Goal: Information Seeking & Learning: Learn about a topic

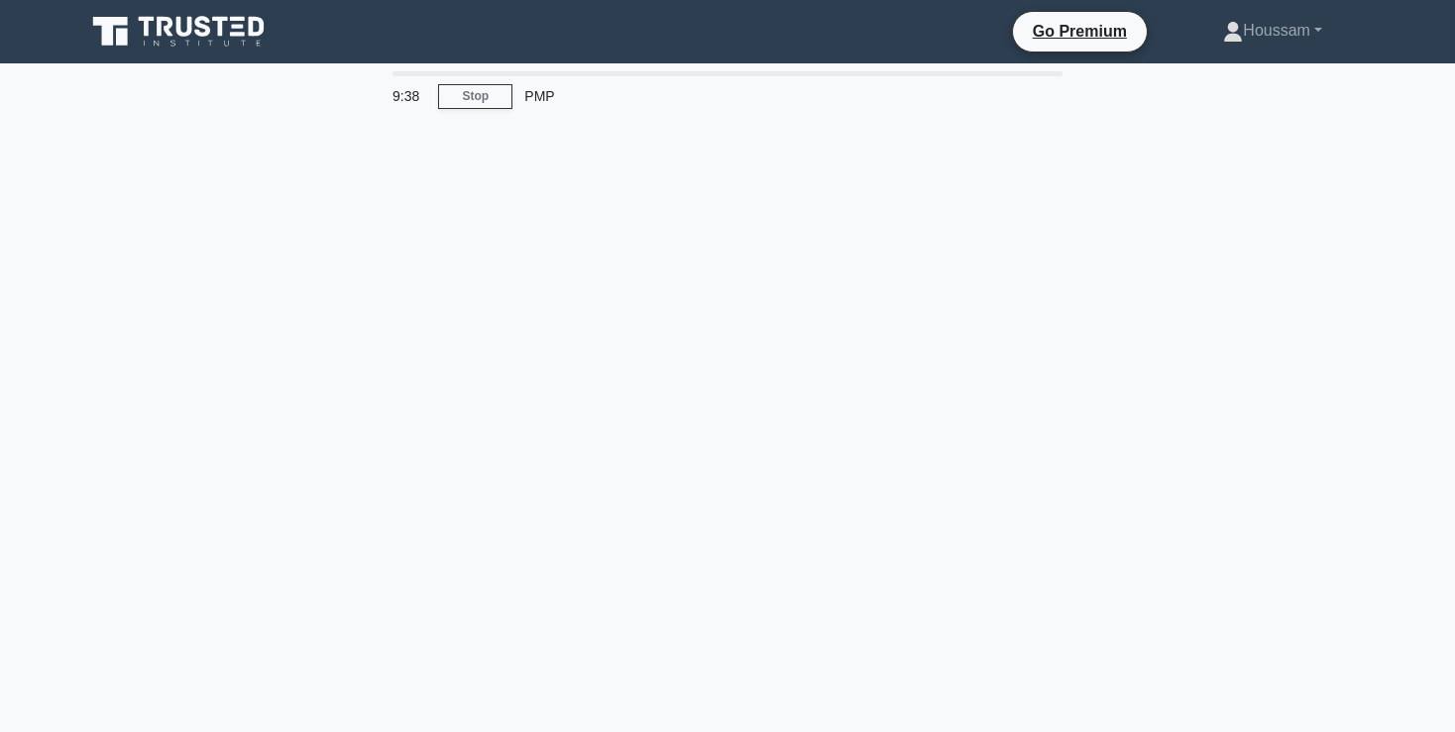
click at [625, 231] on div "9:38 Stop PMP" at bounding box center [727, 566] width 1308 height 991
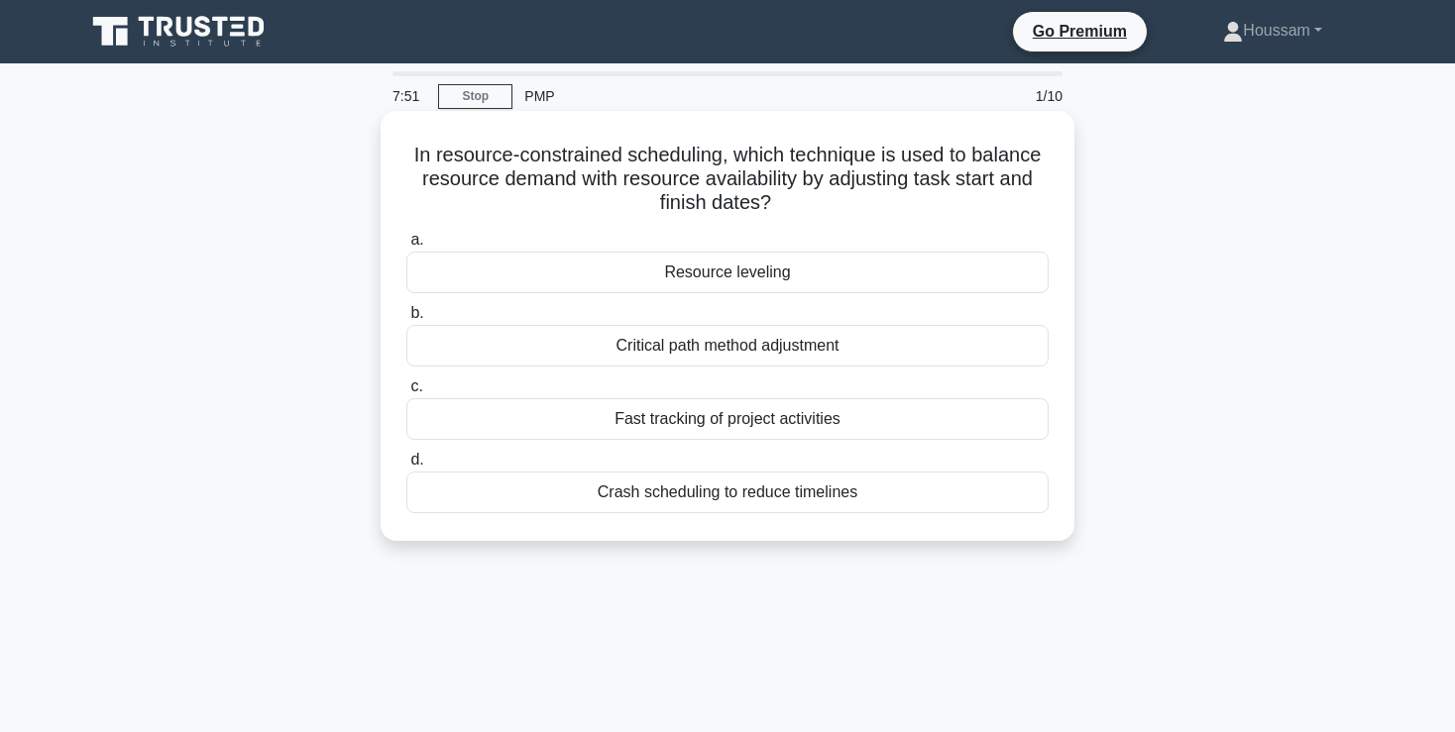
click at [656, 492] on div "Crash scheduling to reduce timelines" at bounding box center [727, 493] width 642 height 42
click at [406, 467] on input "d. Crash scheduling to reduce timelines" at bounding box center [406, 460] width 0 height 13
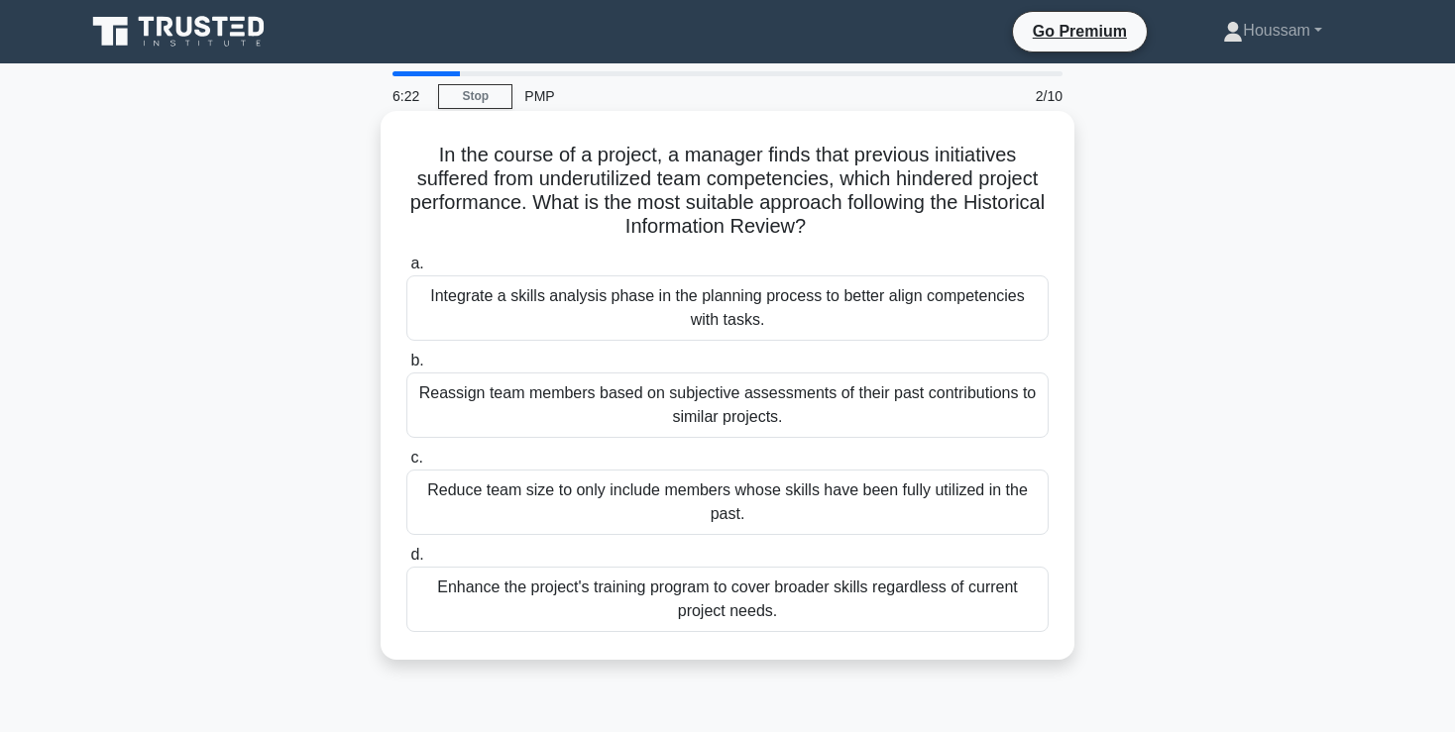
click at [791, 410] on div "Reassign team members based on subjective assessments of their past contributio…" at bounding box center [727, 405] width 642 height 65
click at [406, 368] on input "b. Reassign team members based on subjective assessments of their past contribu…" at bounding box center [406, 361] width 0 height 13
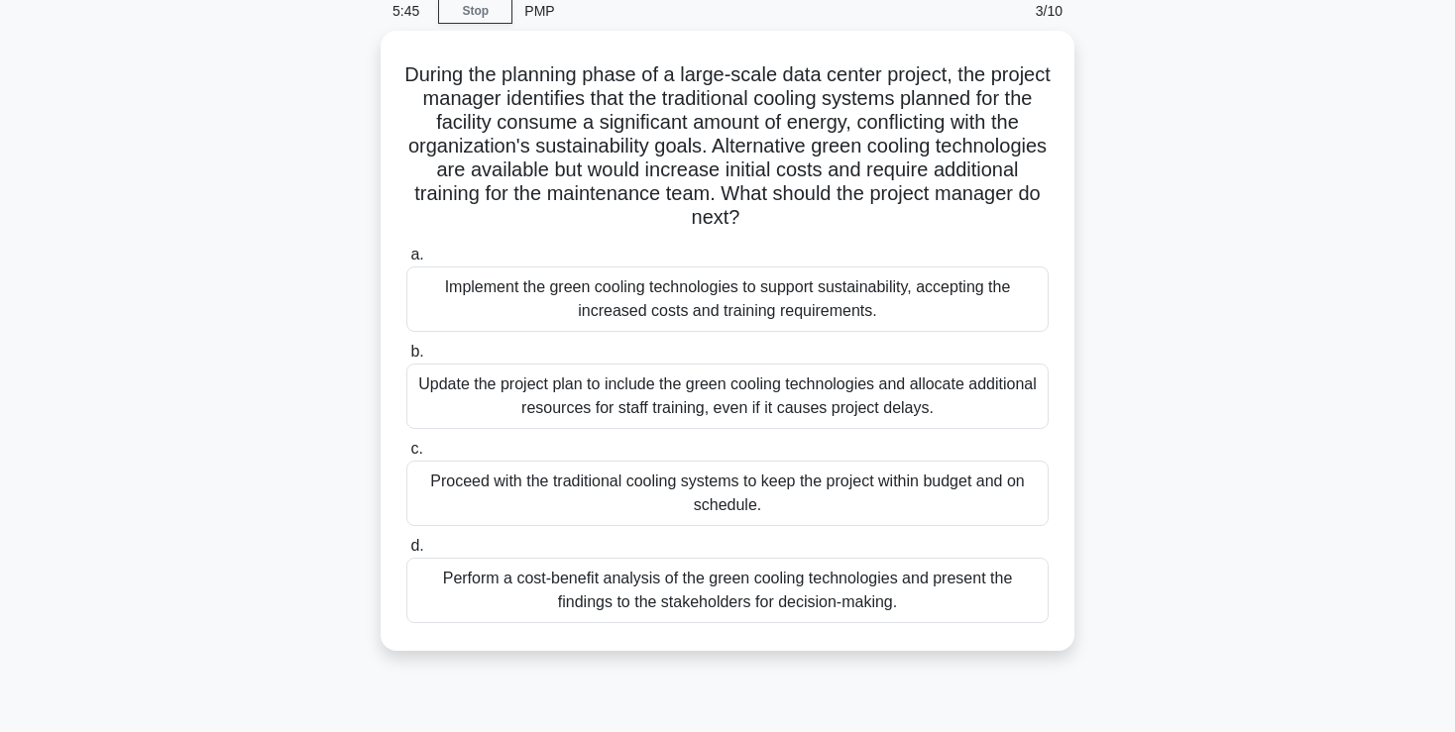
scroll to position [86, 0]
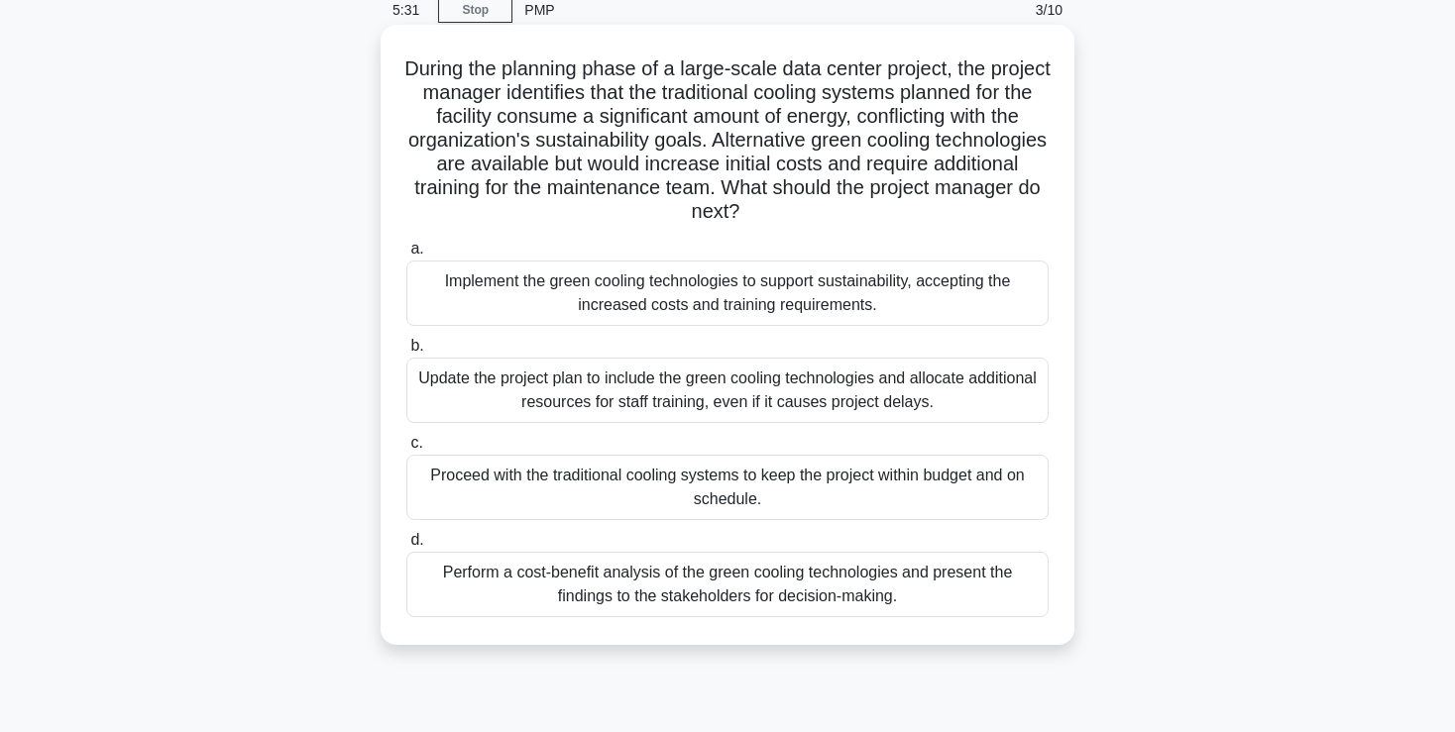
click at [891, 583] on div "Perform a cost-benefit analysis of the green cooling technologies and present t…" at bounding box center [727, 584] width 642 height 65
click at [406, 547] on input "d. Perform a cost-benefit analysis of the green cooling technologies and presen…" at bounding box center [406, 540] width 0 height 13
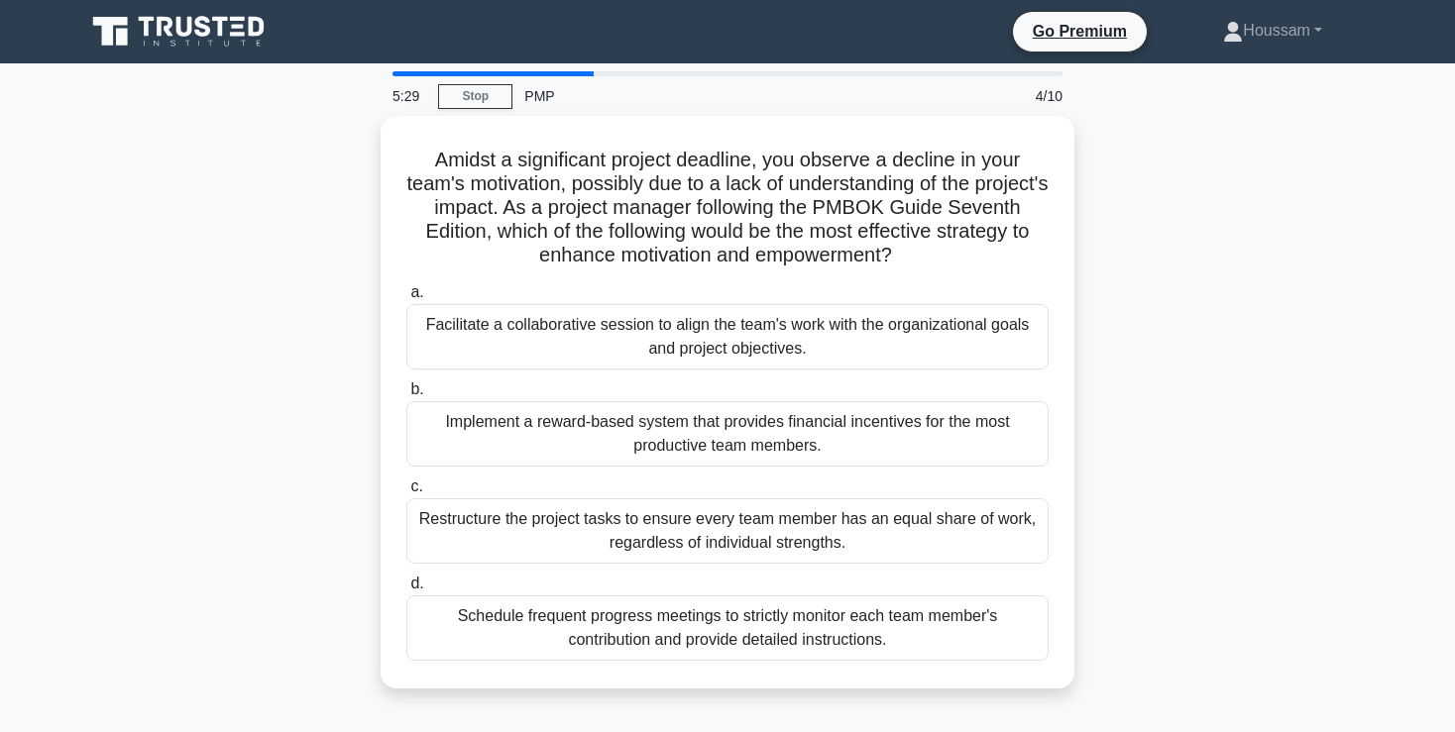
scroll to position [0, 0]
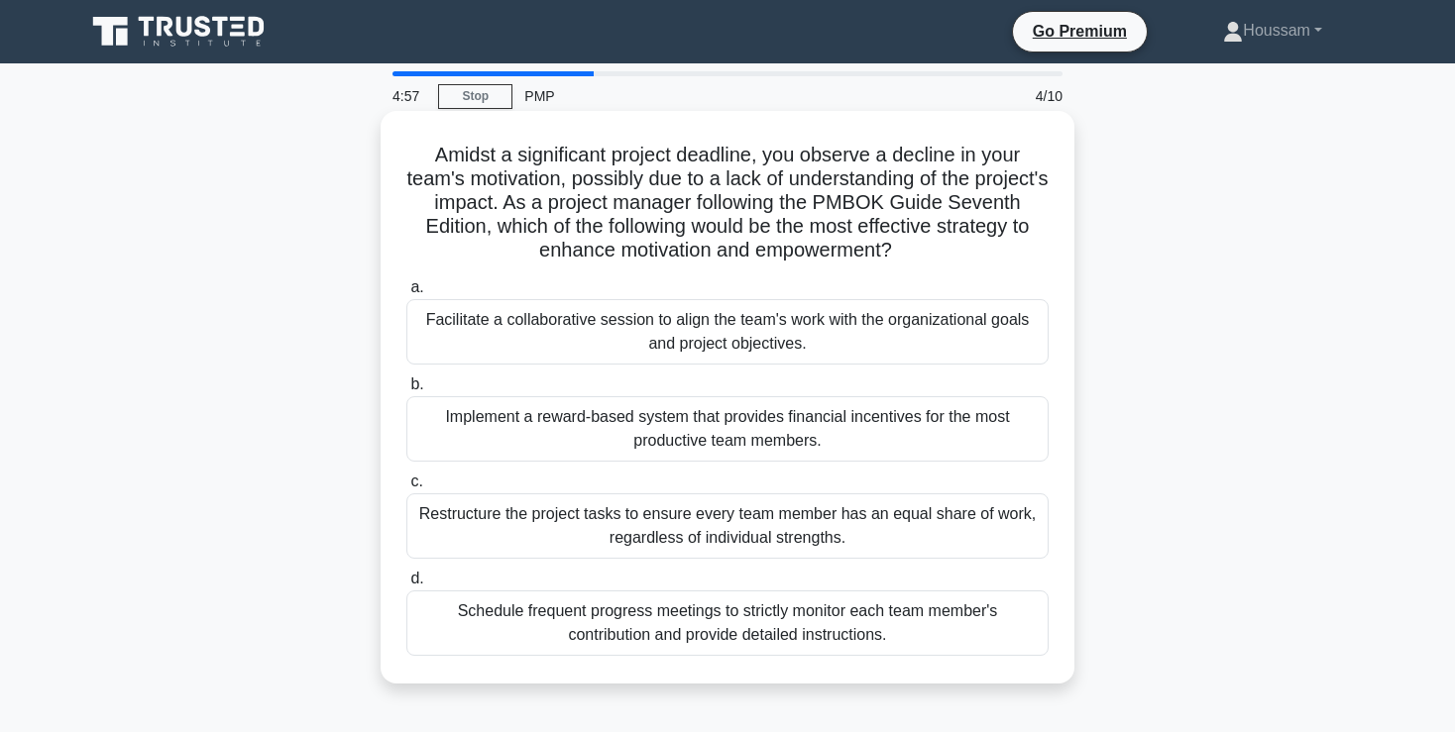
click at [807, 335] on div "Facilitate a collaborative session to align the team's work with the organizati…" at bounding box center [727, 331] width 642 height 65
click at [406, 294] on input "a. Facilitate a collaborative session to align the team's work with the organiz…" at bounding box center [406, 287] width 0 height 13
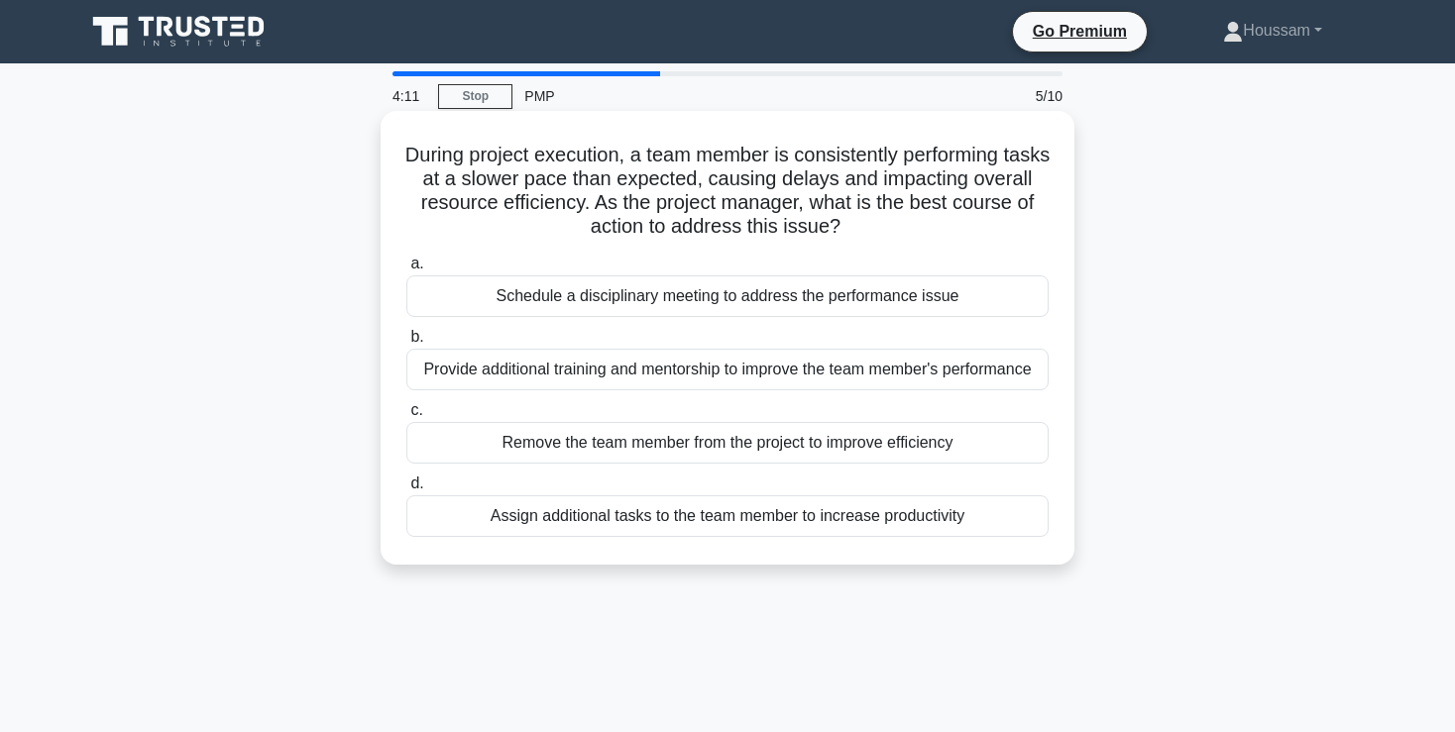
drag, startPoint x: 874, startPoint y: 382, endPoint x: 848, endPoint y: 380, distance: 25.8
click at [848, 380] on div "Provide additional training and mentorship to improve the team member's perform…" at bounding box center [727, 370] width 642 height 42
click at [1073, 389] on div "During project execution, a team member is consistently performing tasks at a s…" at bounding box center [728, 338] width 694 height 454
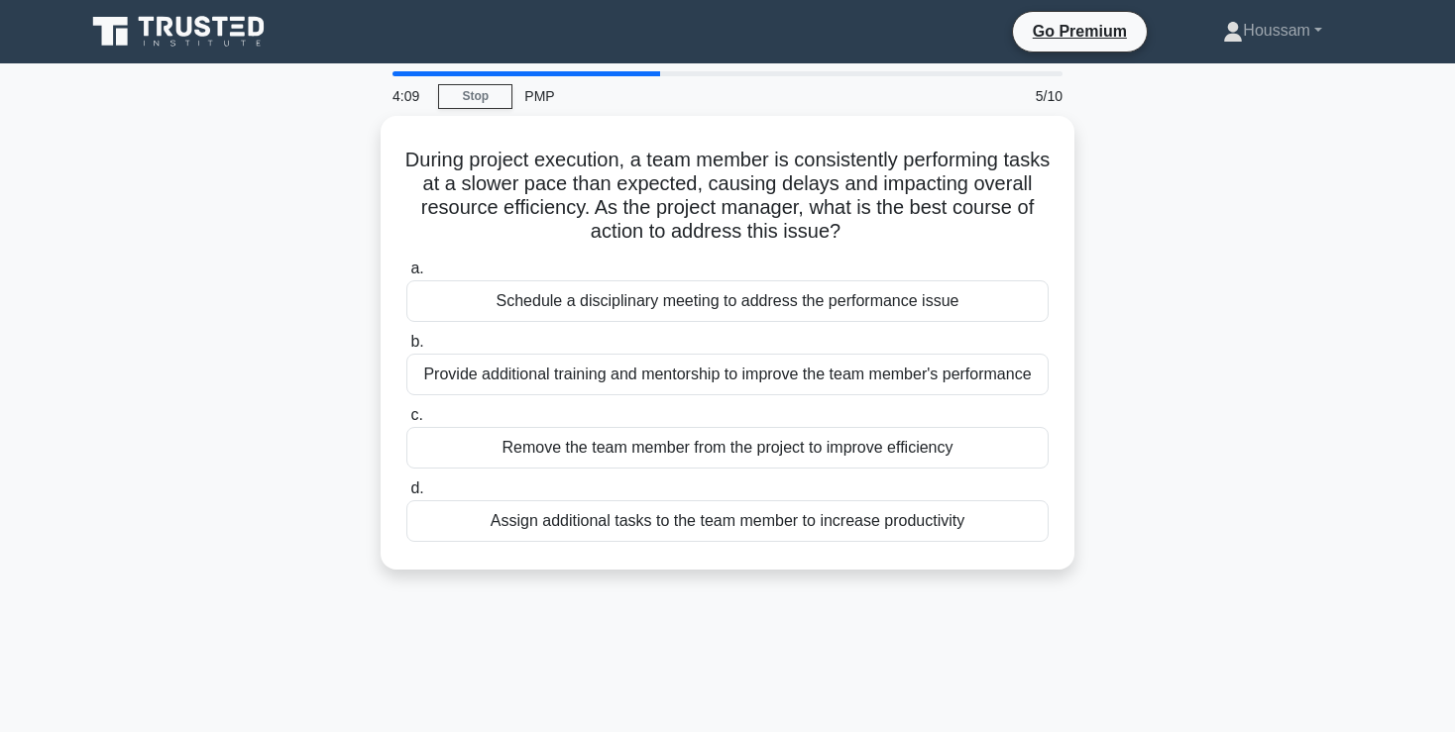
click at [1113, 389] on div "During project execution, a team member is consistently performing tasks at a s…" at bounding box center [727, 355] width 1308 height 478
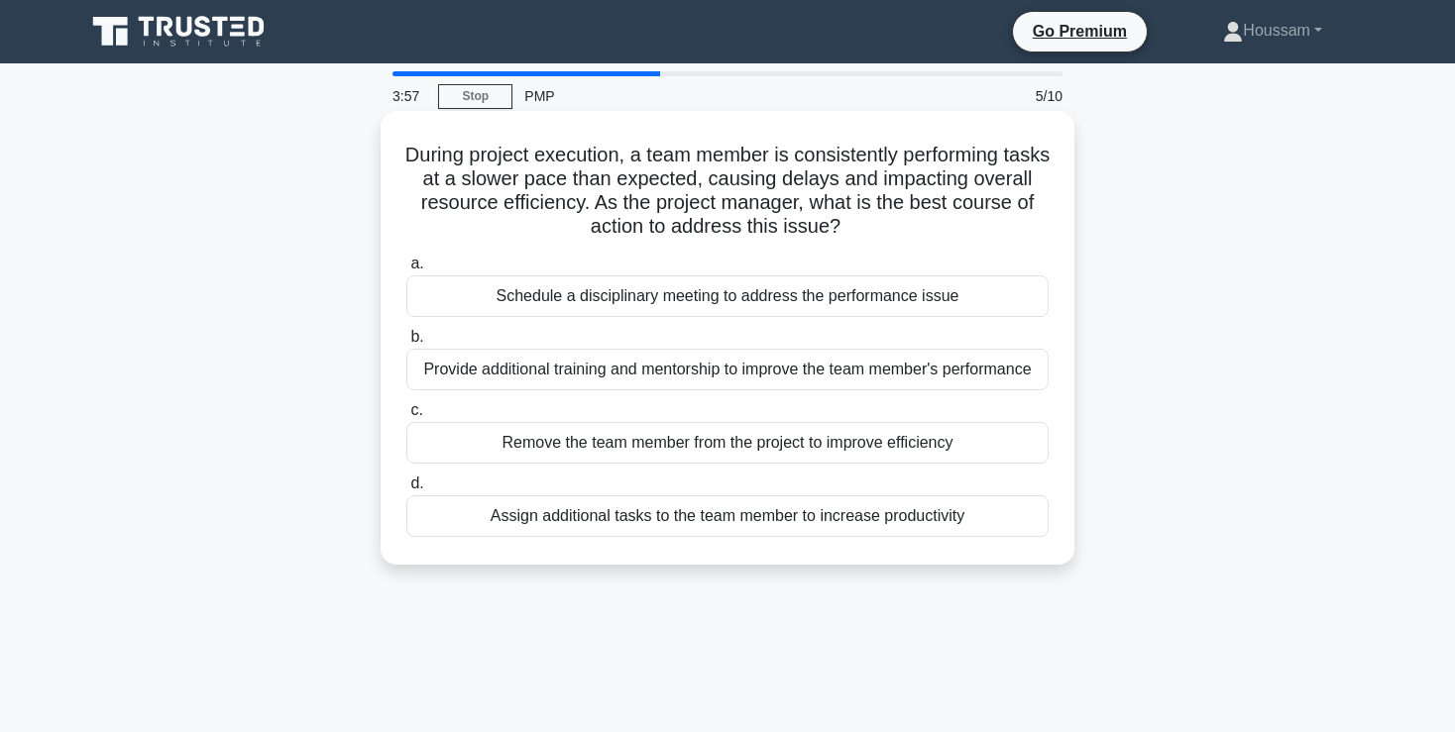
click at [787, 371] on div "Provide additional training and mentorship to improve the team member's perform…" at bounding box center [727, 370] width 642 height 42
click at [406, 344] on input "b. Provide additional training and mentorship to improve the team member's perf…" at bounding box center [406, 337] width 0 height 13
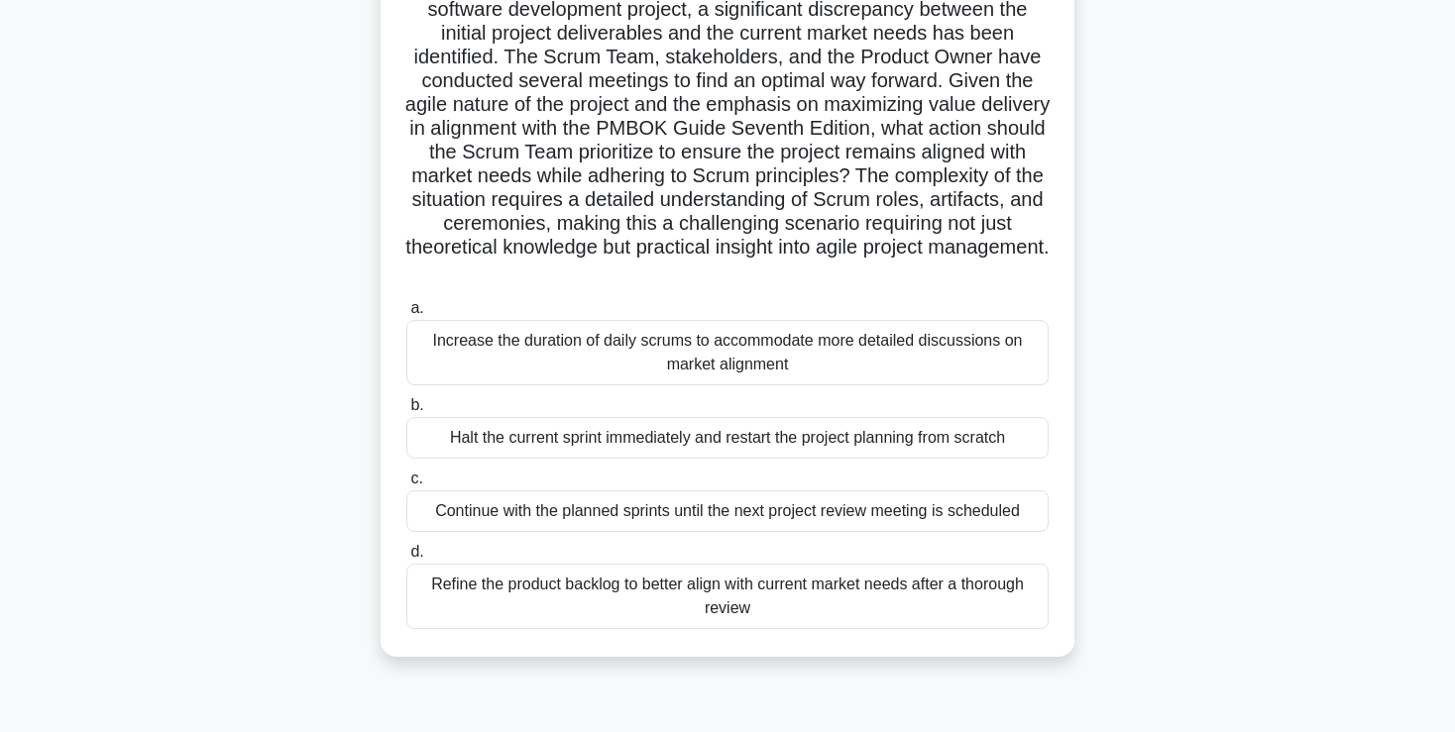
scroll to position [175, 0]
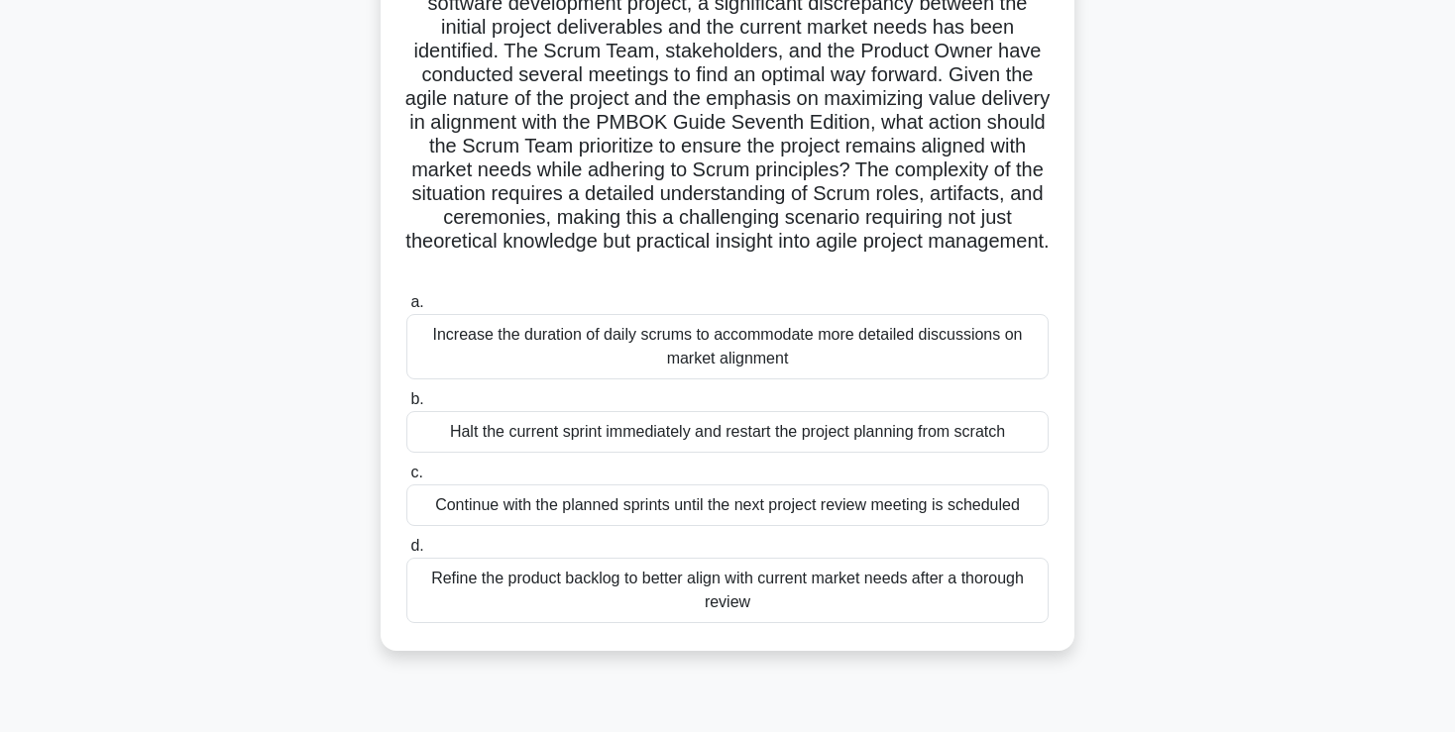
click at [812, 360] on div "Increase the duration of daily scrums to accommodate more detailed discussions …" at bounding box center [727, 346] width 642 height 65
click at [406, 309] on input "a. Increase the duration of daily scrums to accommodate more detailed discussio…" at bounding box center [406, 302] width 0 height 13
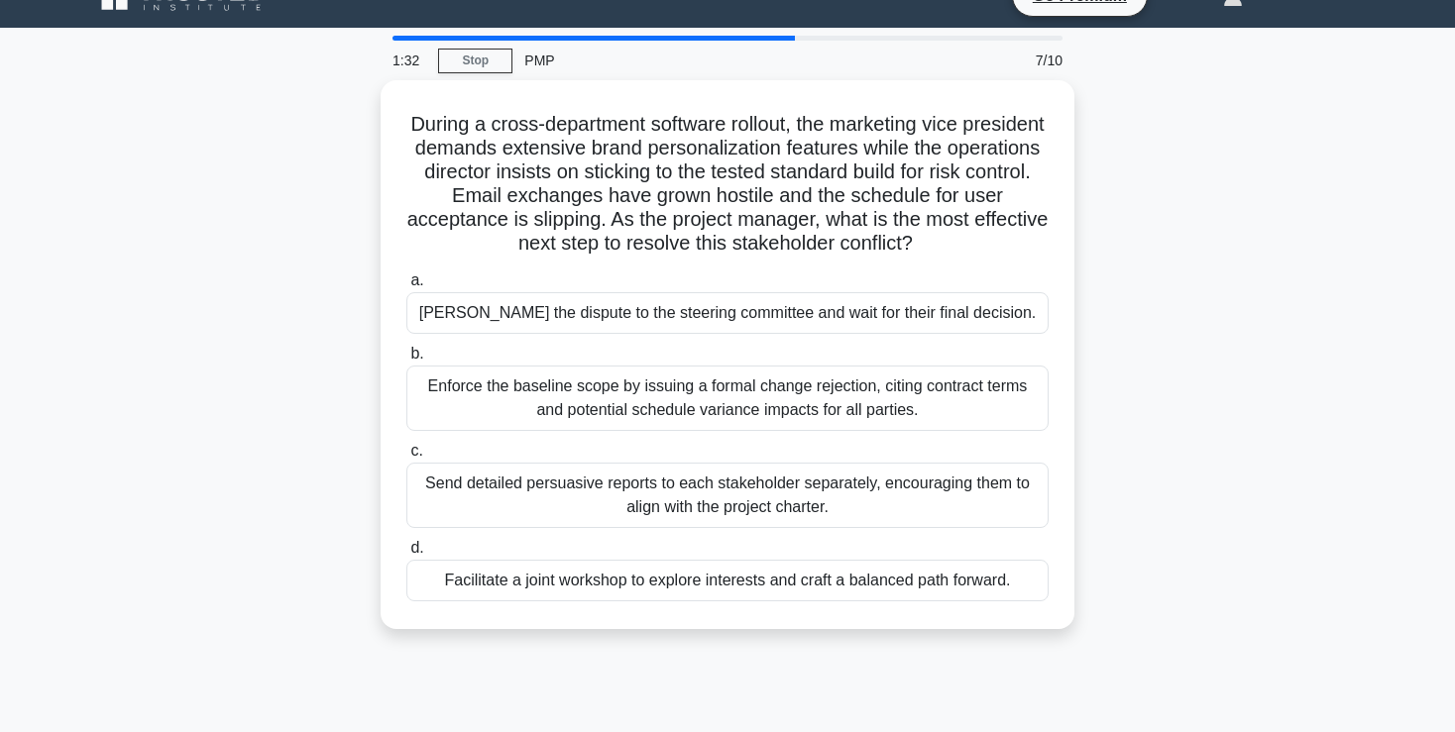
scroll to position [40, 0]
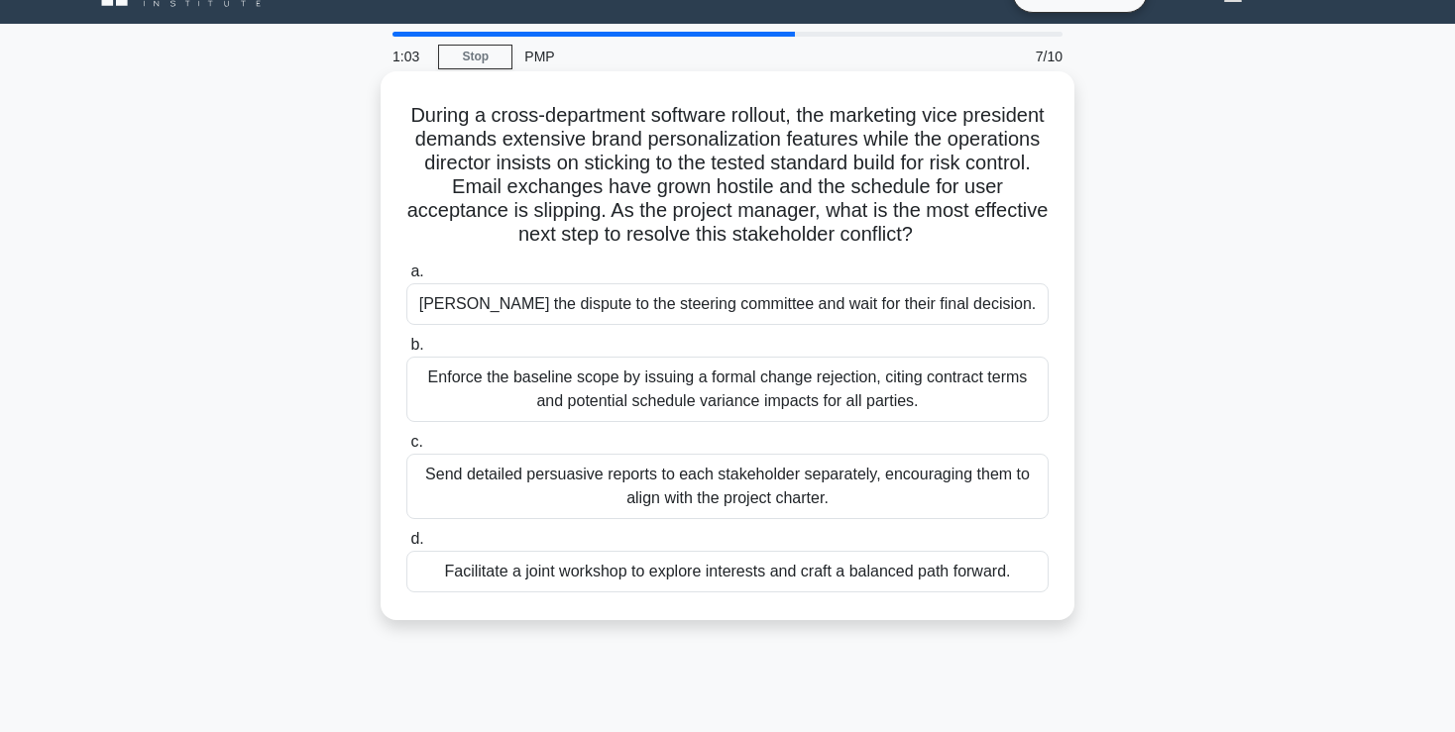
click at [792, 490] on div "Send detailed persuasive reports to each stakeholder separately, encouraging th…" at bounding box center [727, 486] width 642 height 65
click at [406, 449] on input "c. Send detailed persuasive reports to each stakeholder separately, encouraging…" at bounding box center [406, 442] width 0 height 13
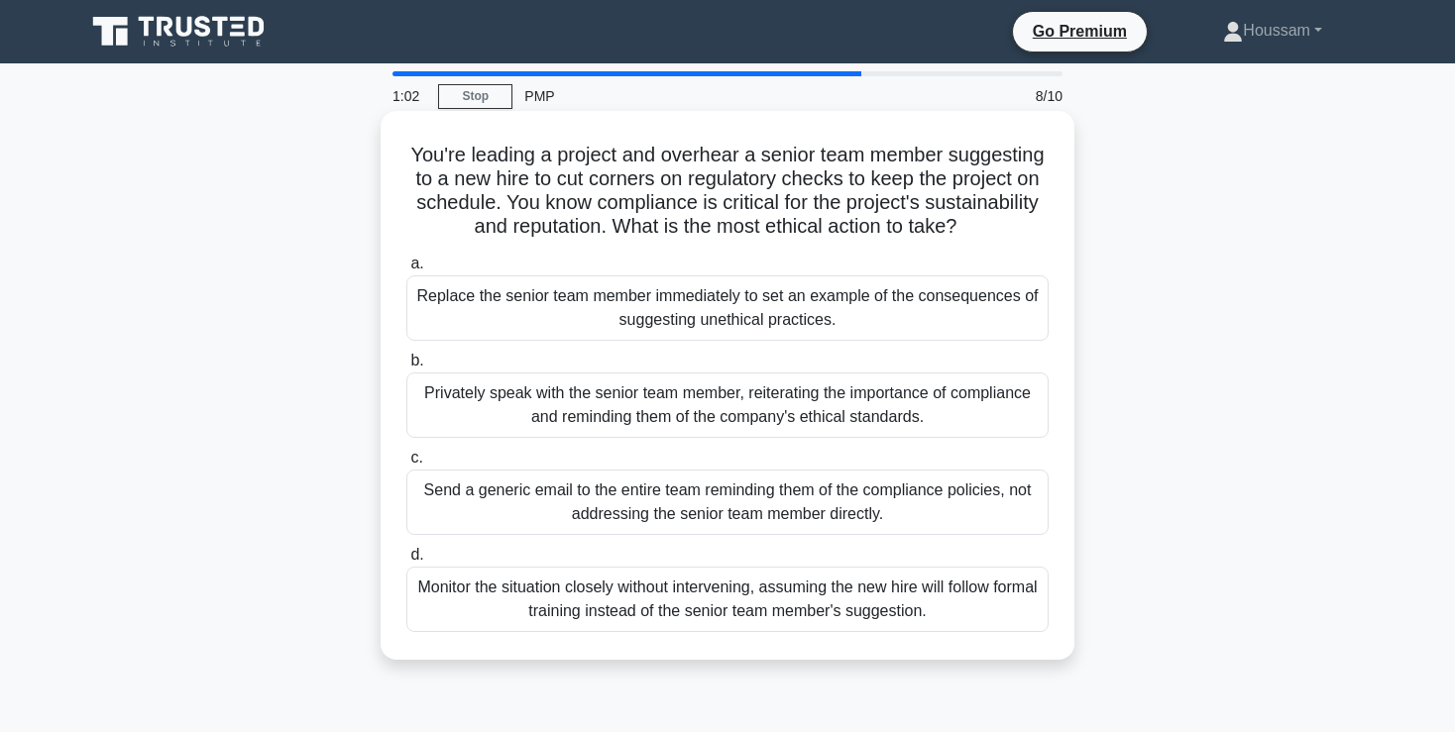
scroll to position [0, 0]
click at [655, 608] on div "Monitor the situation closely without intervening, assuming the new hire will f…" at bounding box center [727, 599] width 642 height 65
click at [406, 562] on input "d. Monitor the situation closely without intervening, assuming the new hire wil…" at bounding box center [406, 555] width 0 height 13
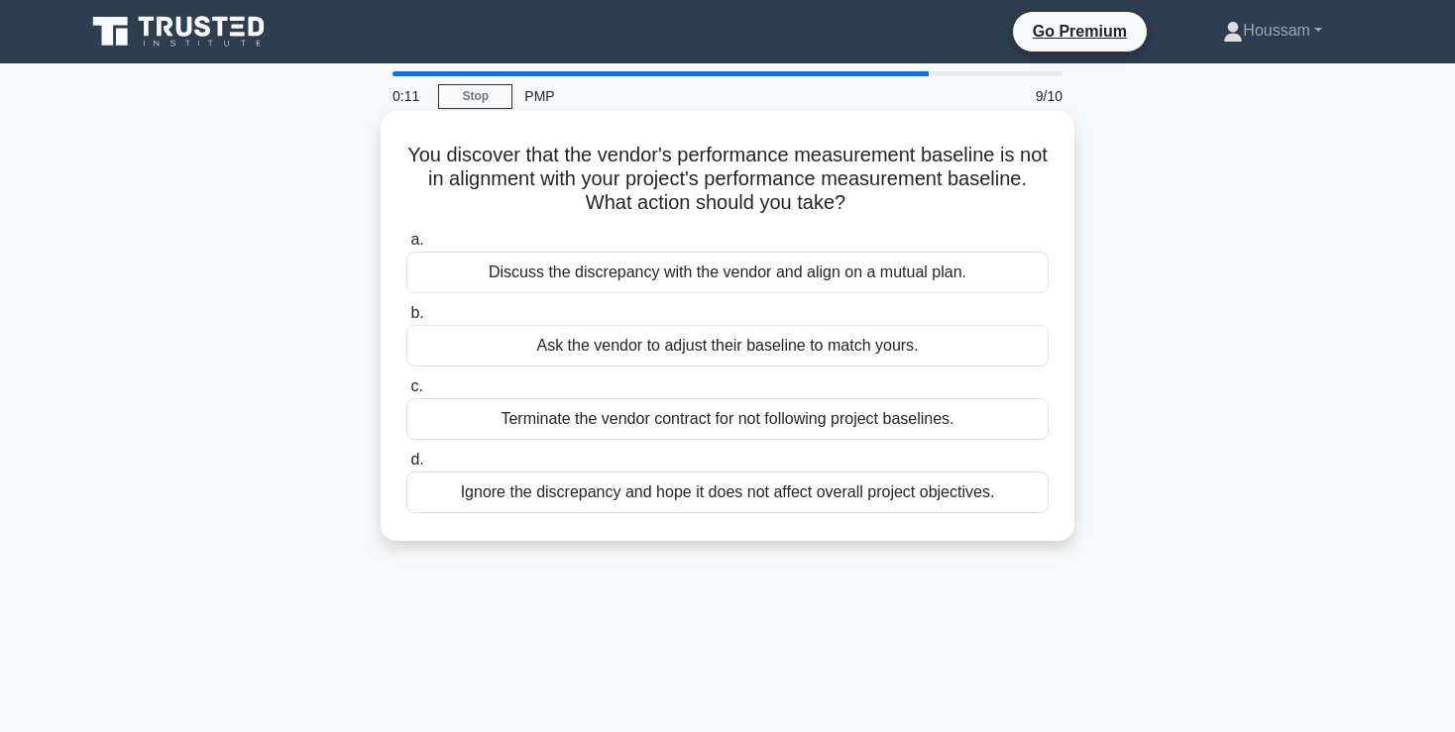
click at [839, 279] on div "Discuss the discrepancy with the vendor and align on a mutual plan." at bounding box center [727, 273] width 642 height 42
click at [406, 247] on input "a. Discuss the discrepancy with the vendor and align on a mutual plan." at bounding box center [406, 240] width 0 height 13
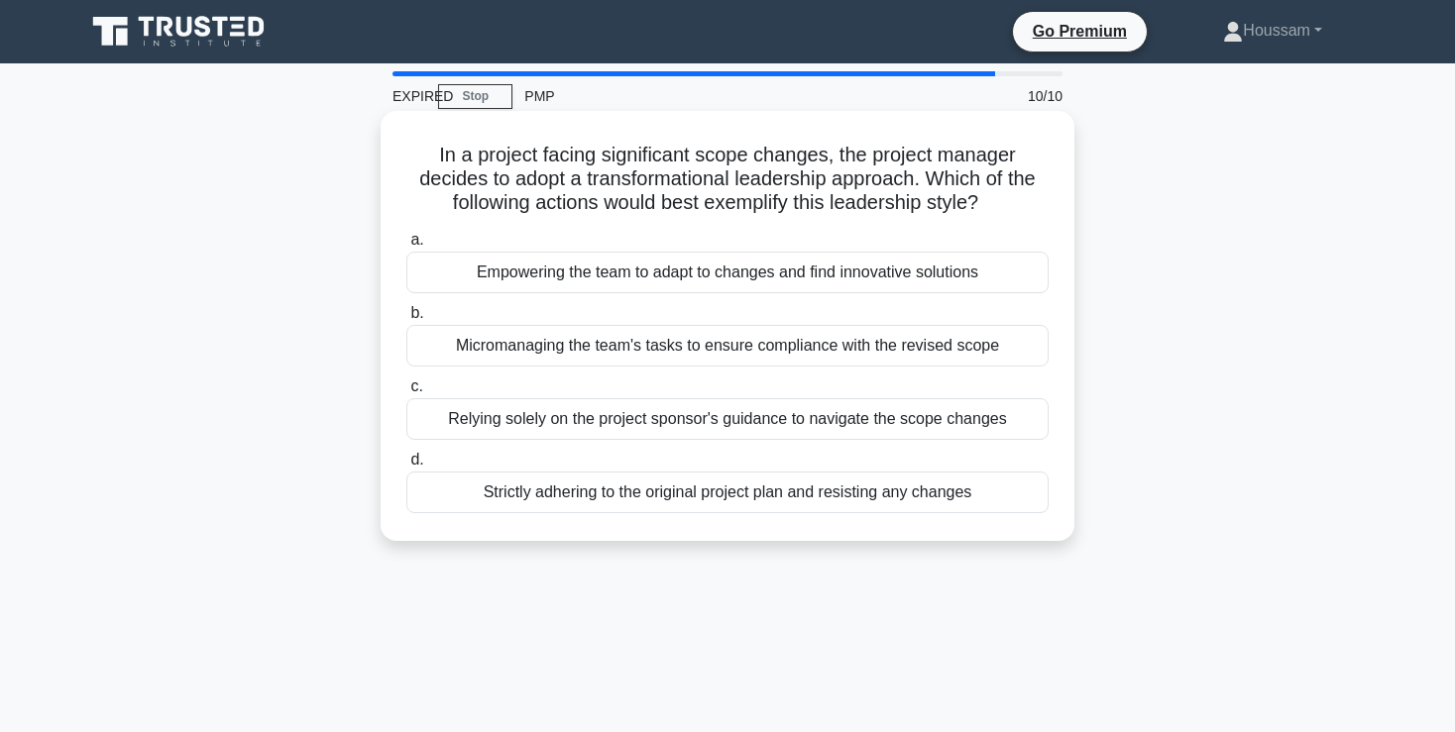
click at [783, 280] on div "Empowering the team to adapt to changes and find innovative solutions" at bounding box center [727, 273] width 642 height 42
click at [406, 247] on input "a. Empowering the team to adapt to changes and find innovative solutions" at bounding box center [406, 240] width 0 height 13
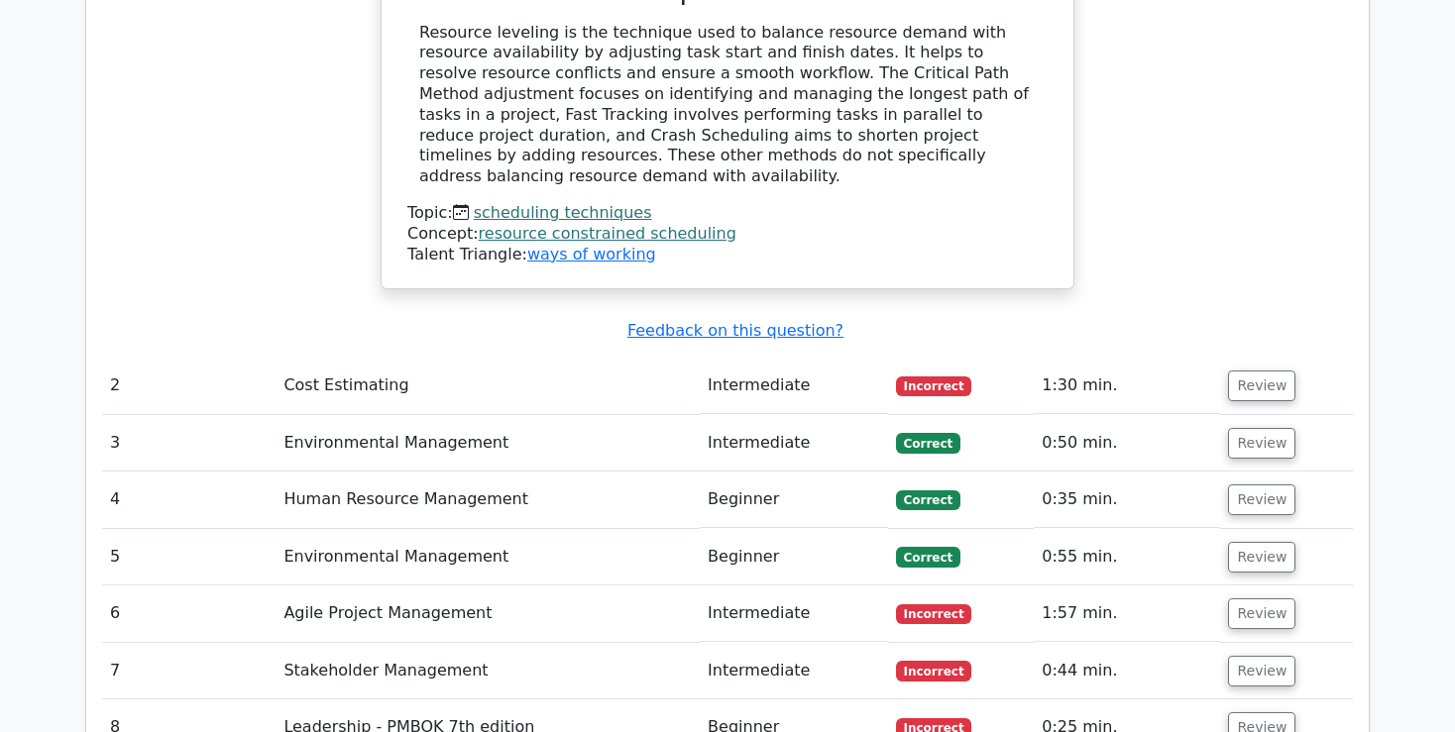
scroll to position [2267, 0]
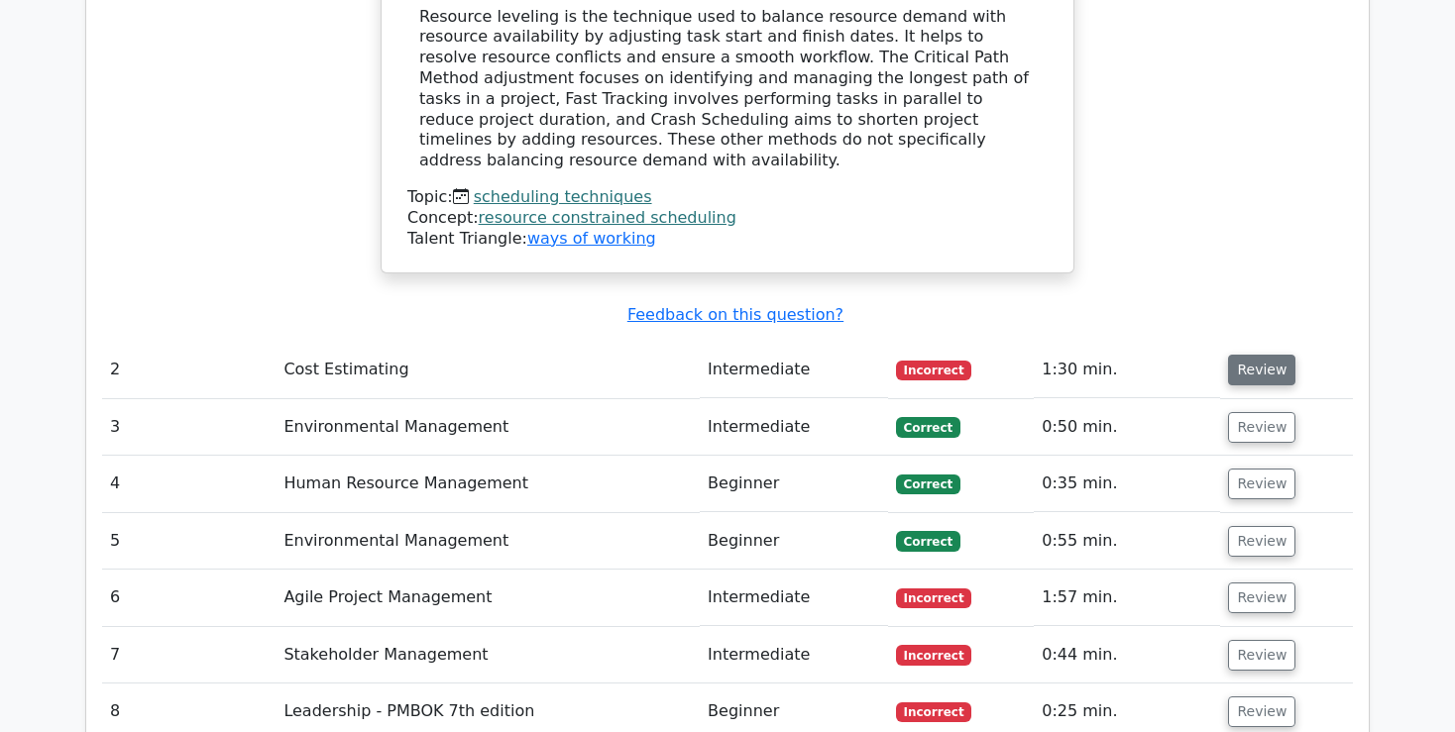
click at [1258, 355] on button "Review" at bounding box center [1261, 370] width 67 height 31
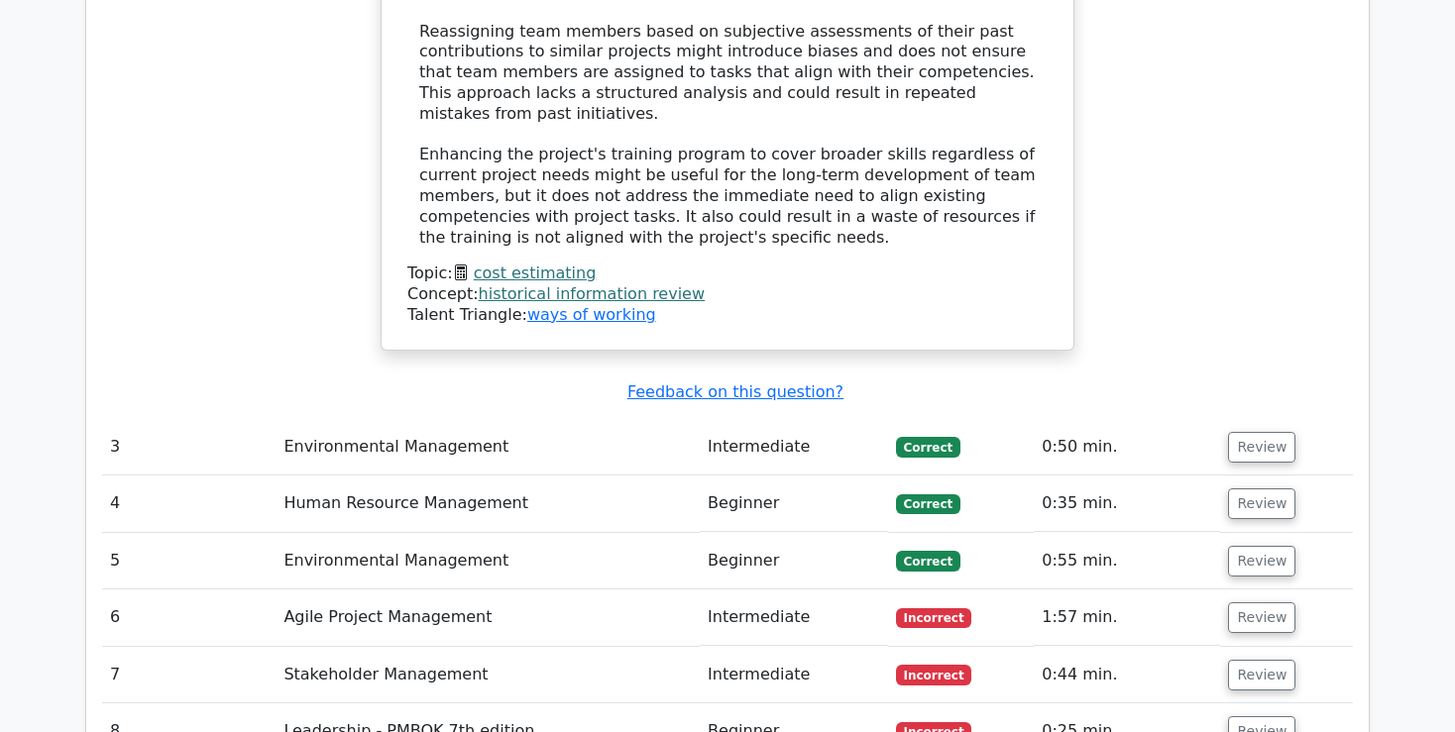
scroll to position [3533, 0]
click at [1240, 604] on button "Review" at bounding box center [1261, 619] width 67 height 31
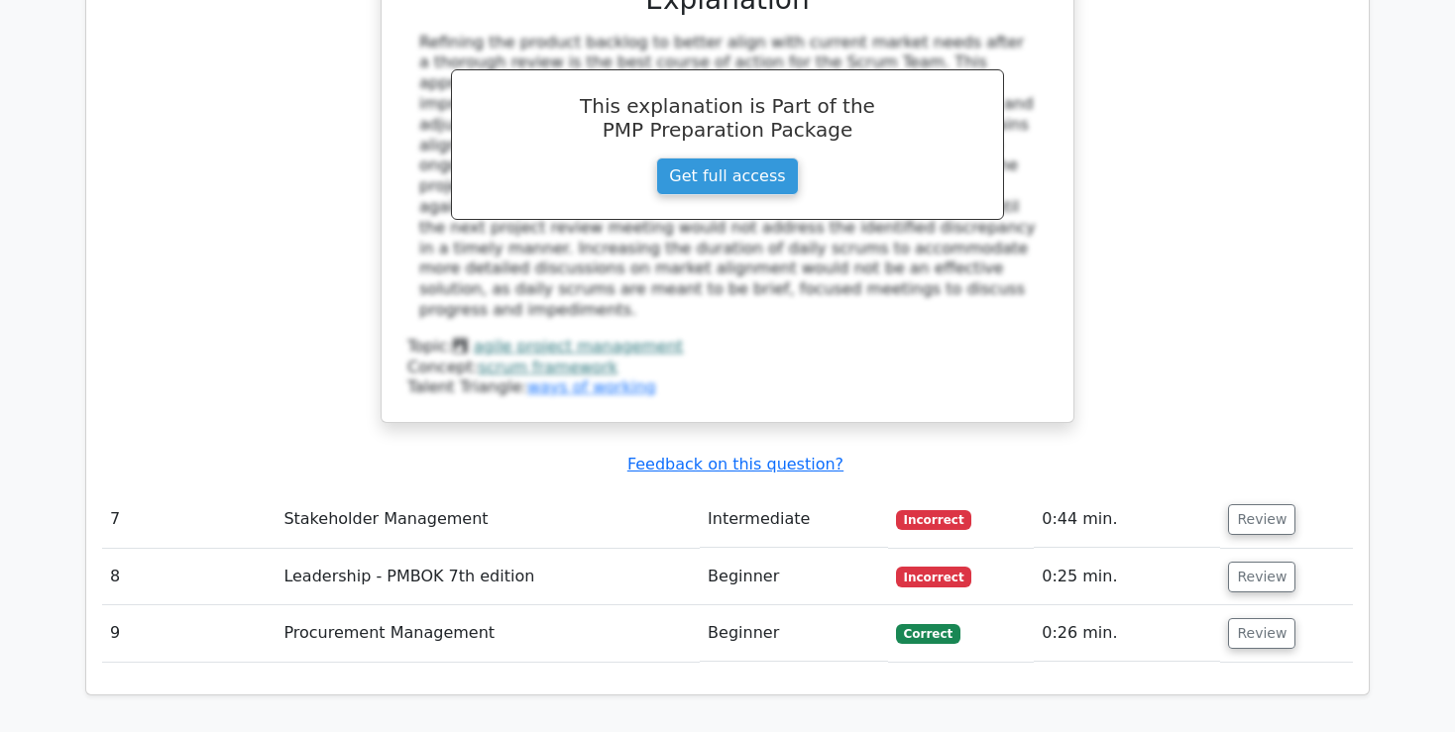
scroll to position [4886, 0]
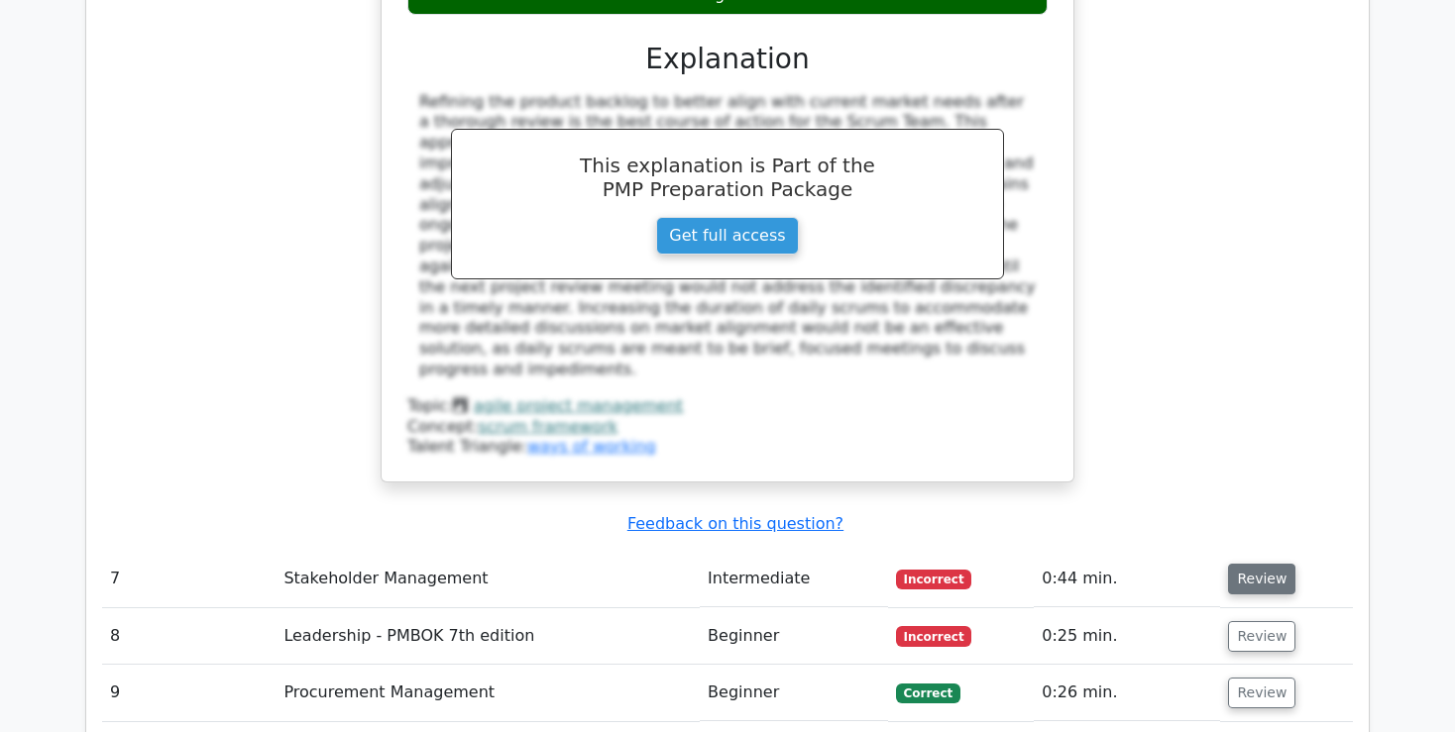
click at [1258, 564] on button "Review" at bounding box center [1261, 579] width 67 height 31
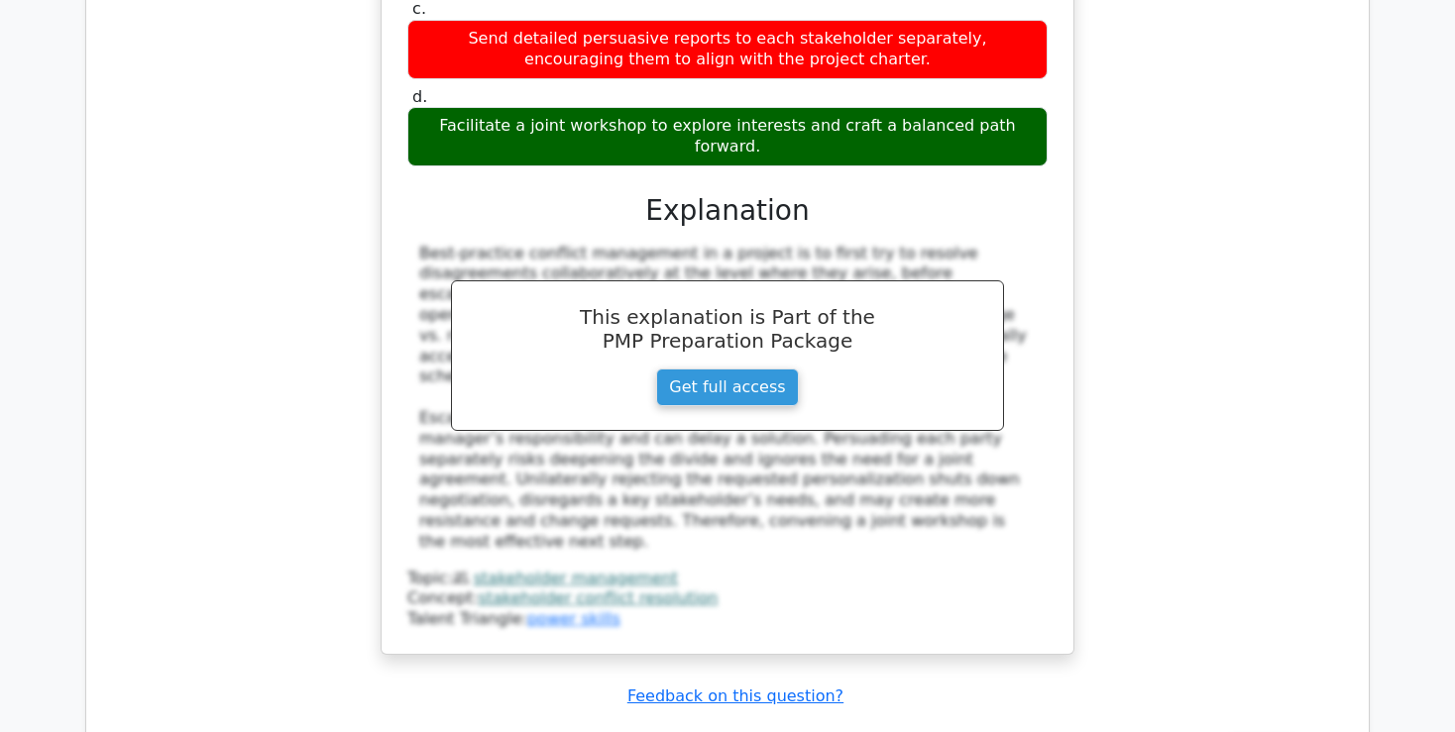
scroll to position [5935, 0]
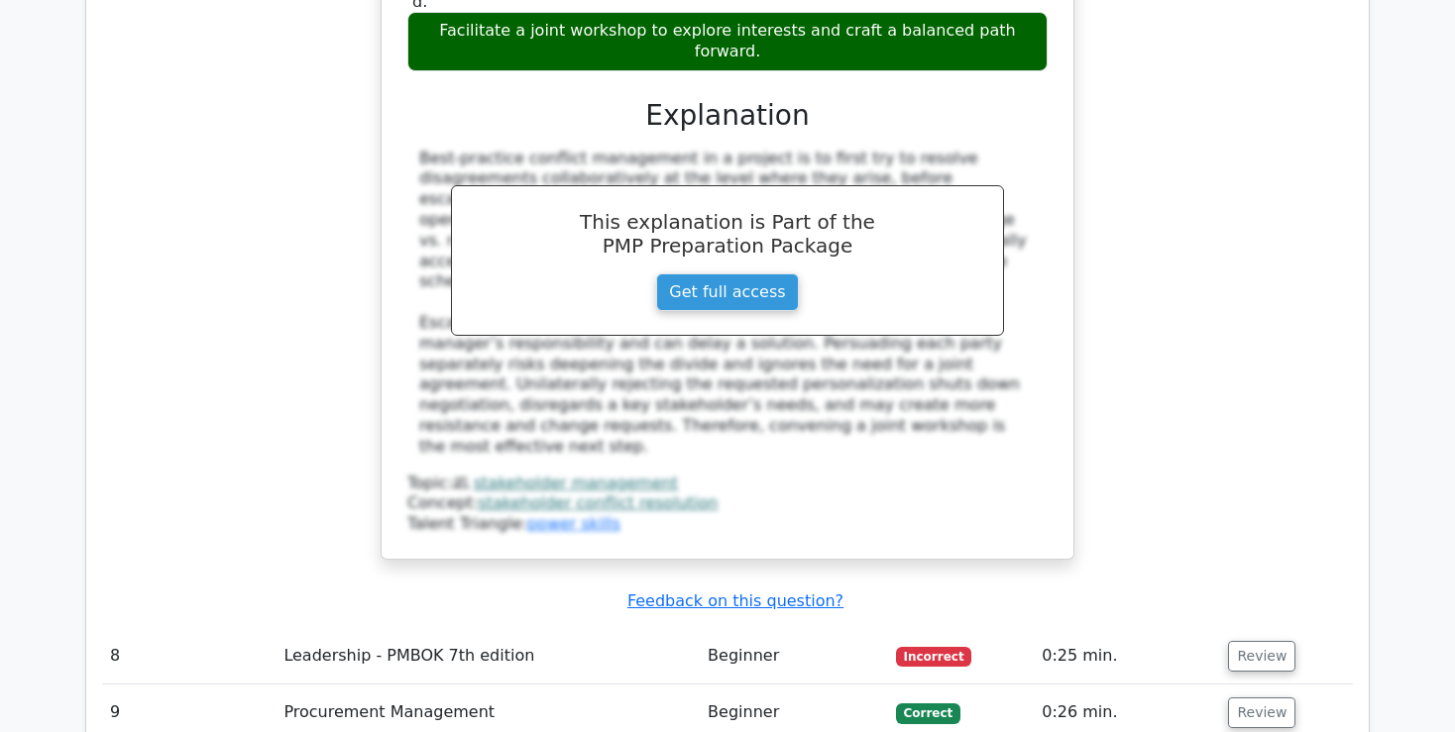
scroll to position [5962, 0]
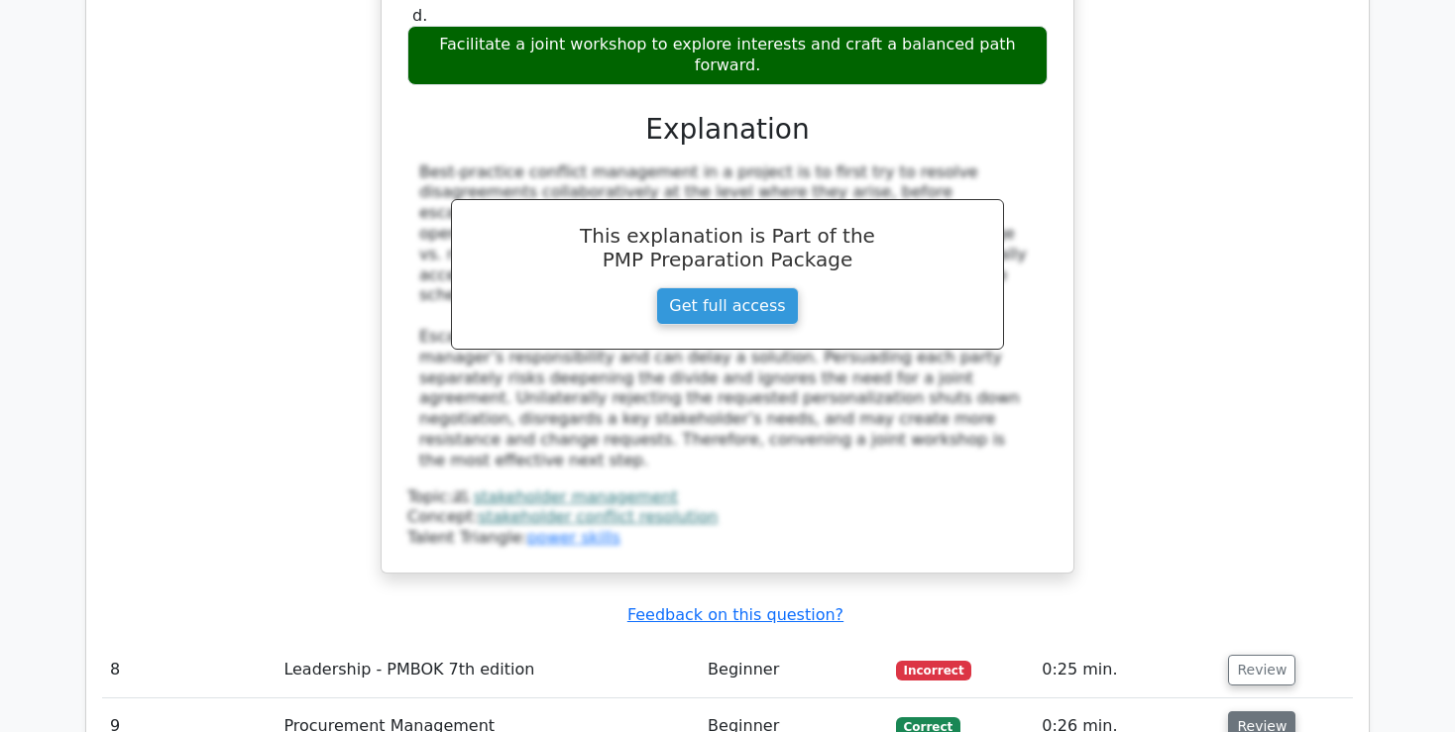
click at [1245, 712] on button "Review" at bounding box center [1261, 727] width 67 height 31
click at [1255, 655] on button "Review" at bounding box center [1261, 670] width 67 height 31
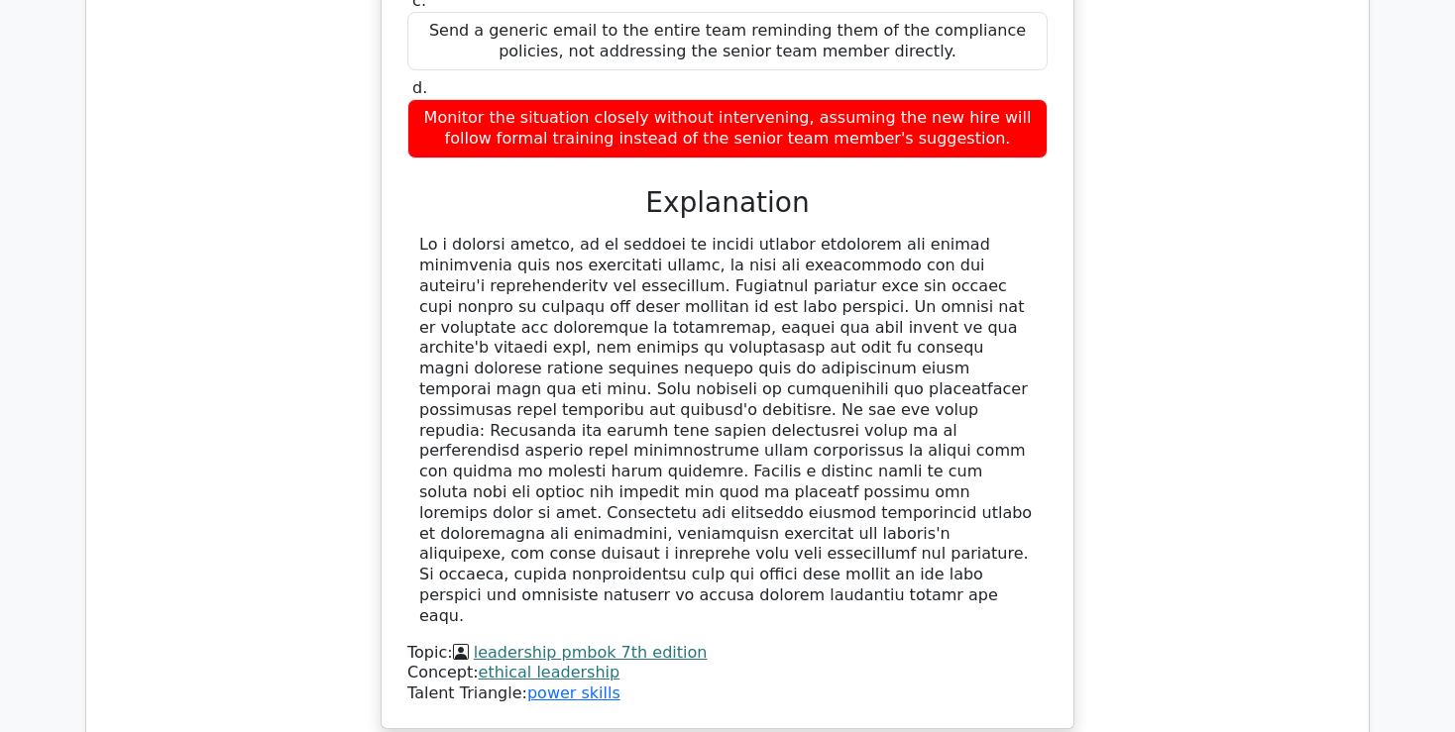
scroll to position [7626, 0]
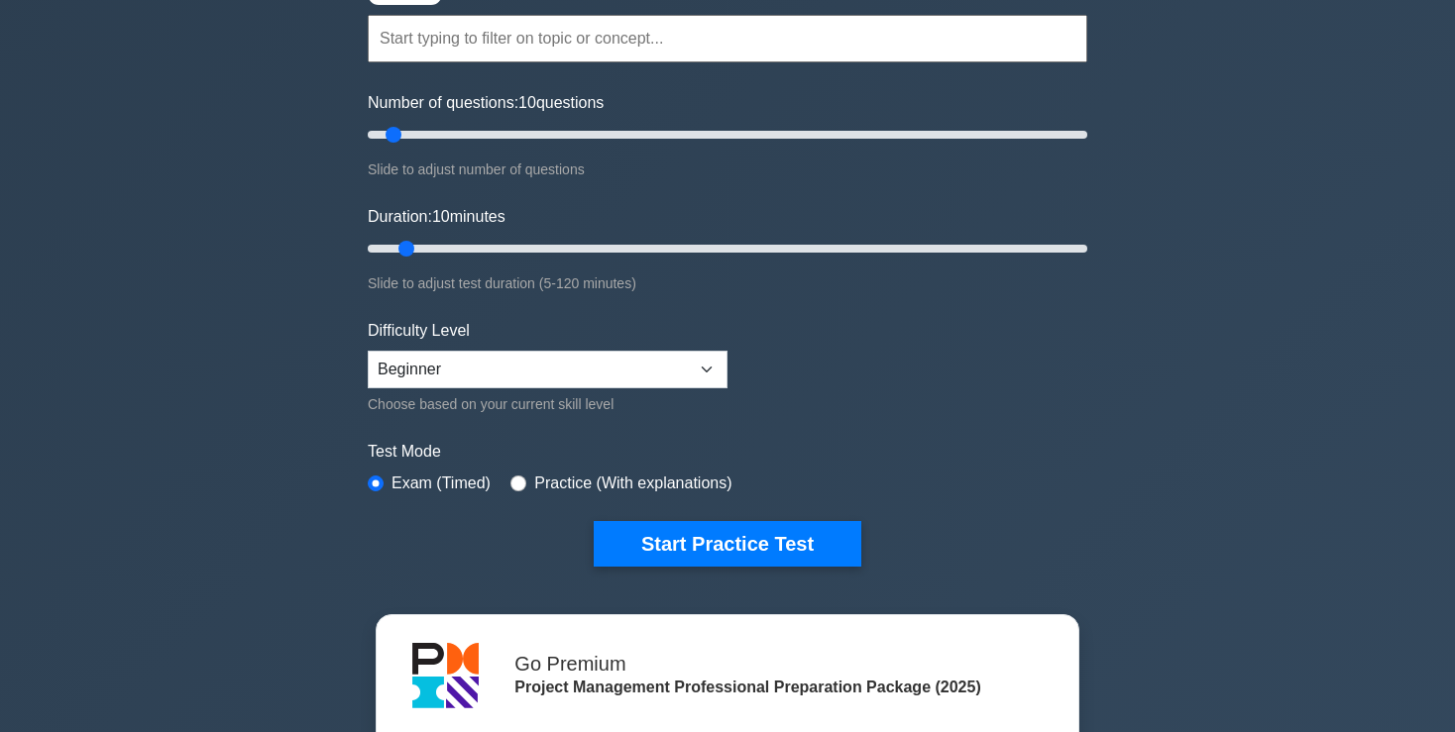
scroll to position [209, 0]
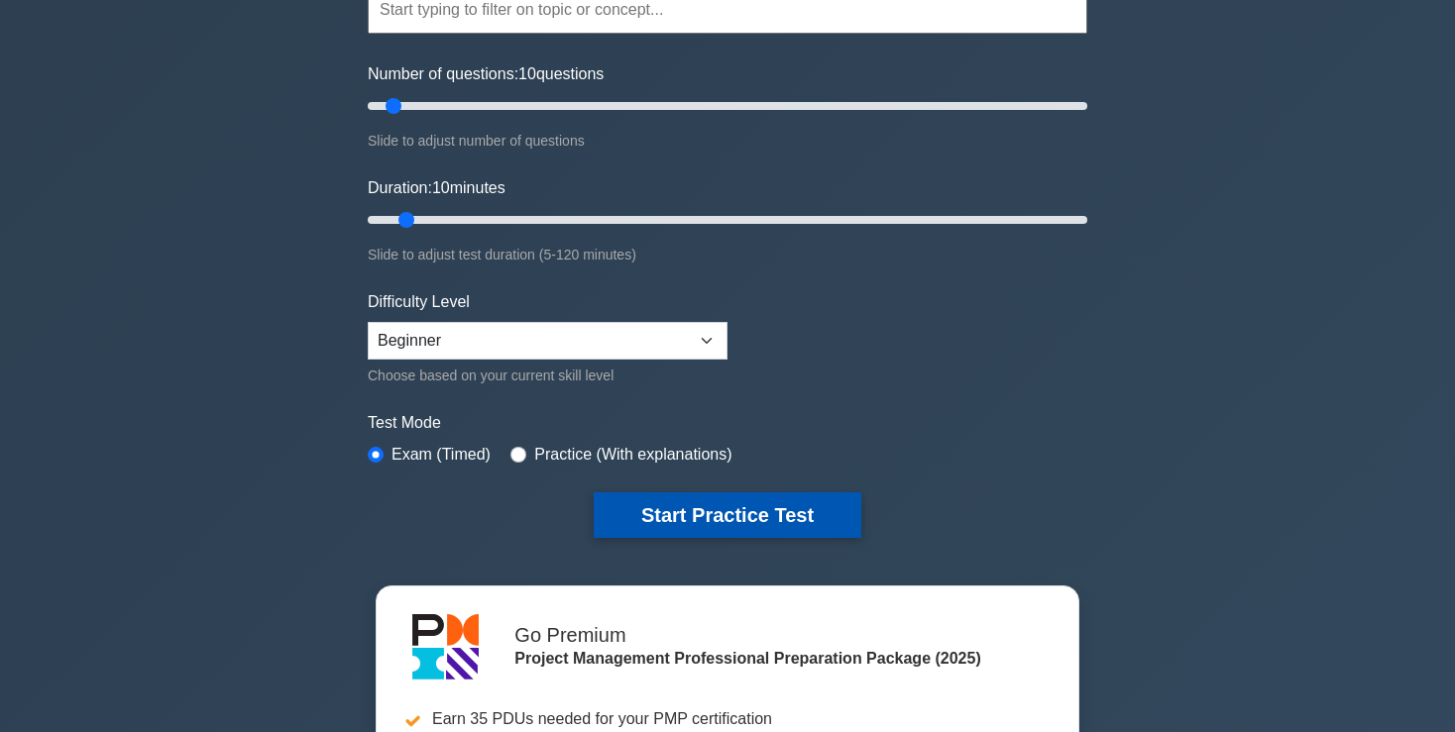
click at [656, 504] on button "Start Practice Test" at bounding box center [728, 516] width 268 height 46
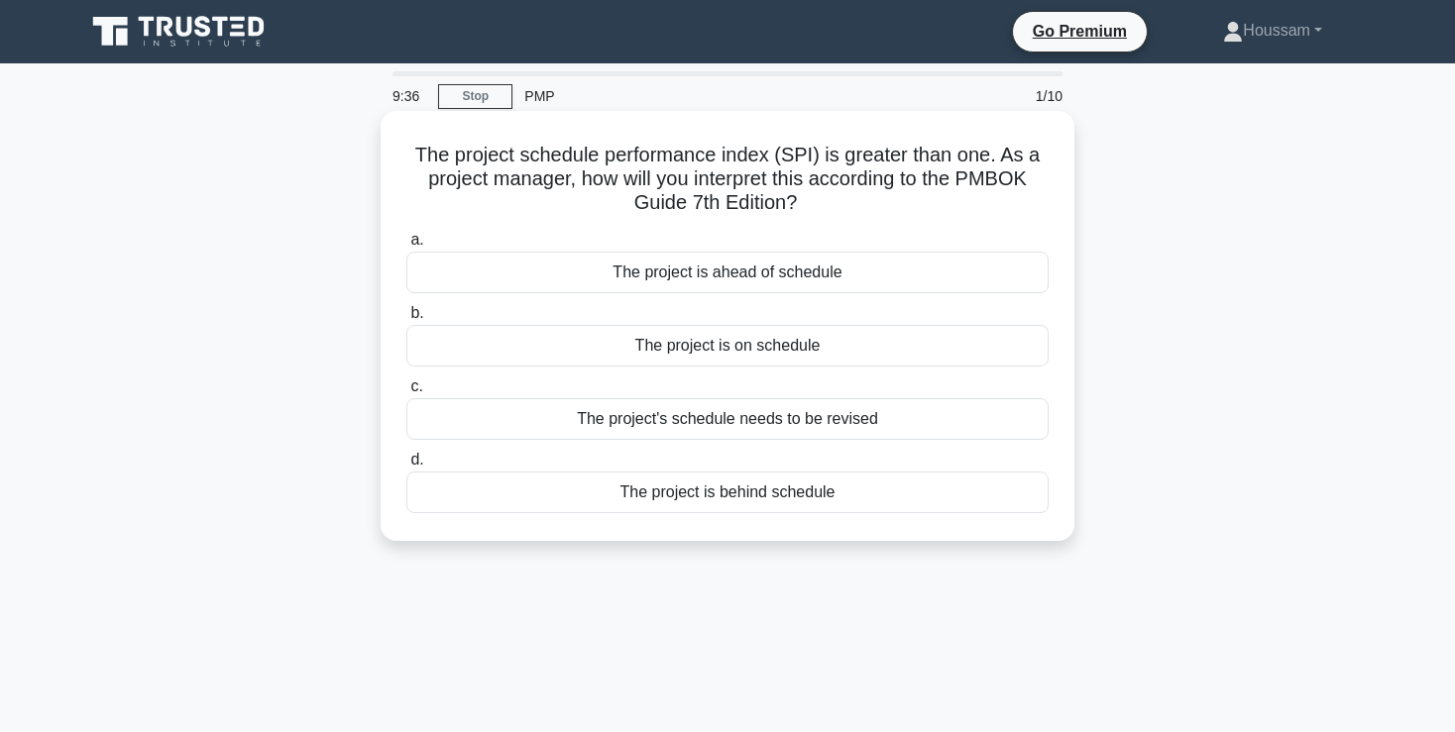
click at [769, 268] on div "The project is ahead of schedule" at bounding box center [727, 273] width 642 height 42
click at [406, 247] on input "a. The project is ahead of schedule" at bounding box center [406, 240] width 0 height 13
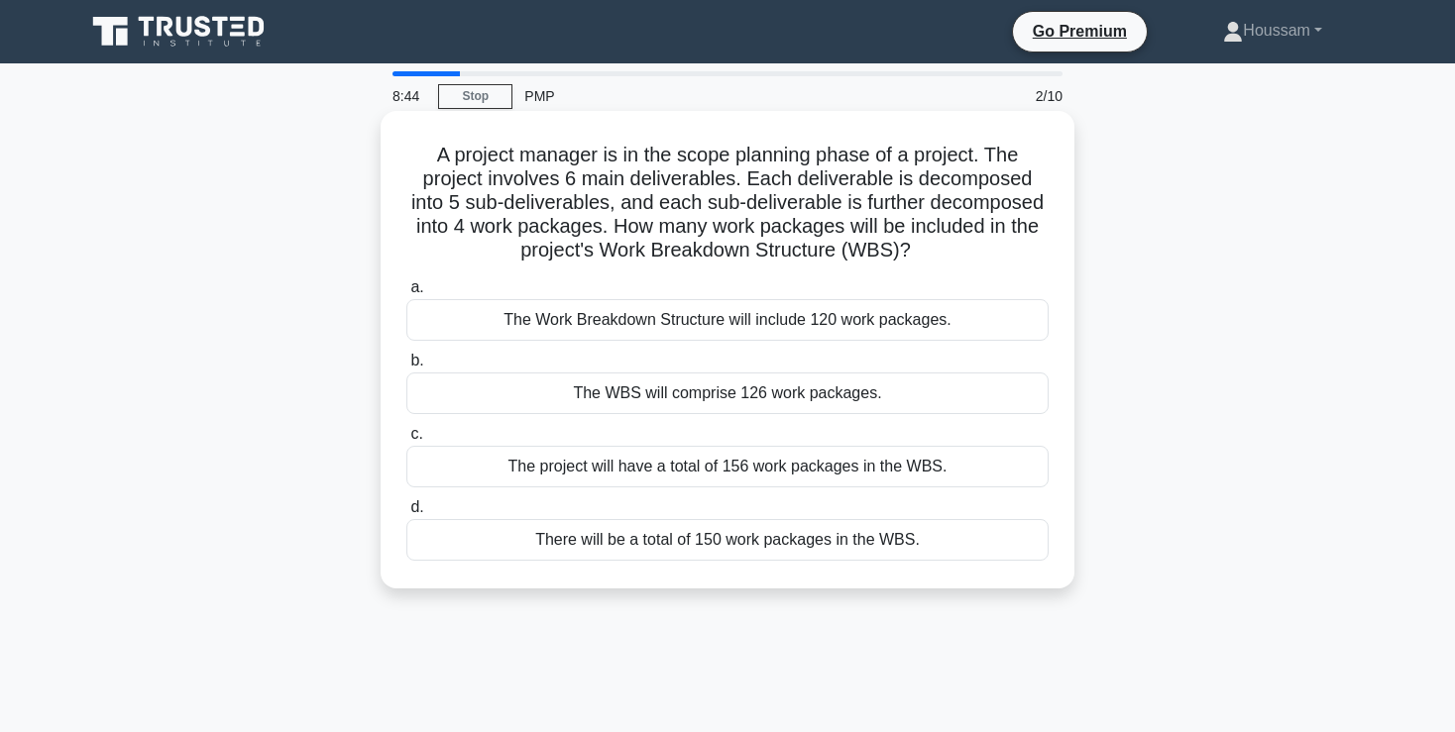
click at [906, 326] on div "The Work Breakdown Structure will include 120 work packages." at bounding box center [727, 320] width 642 height 42
click at [406, 294] on input "a. The Work Breakdown Structure will include 120 work packages." at bounding box center [406, 287] width 0 height 13
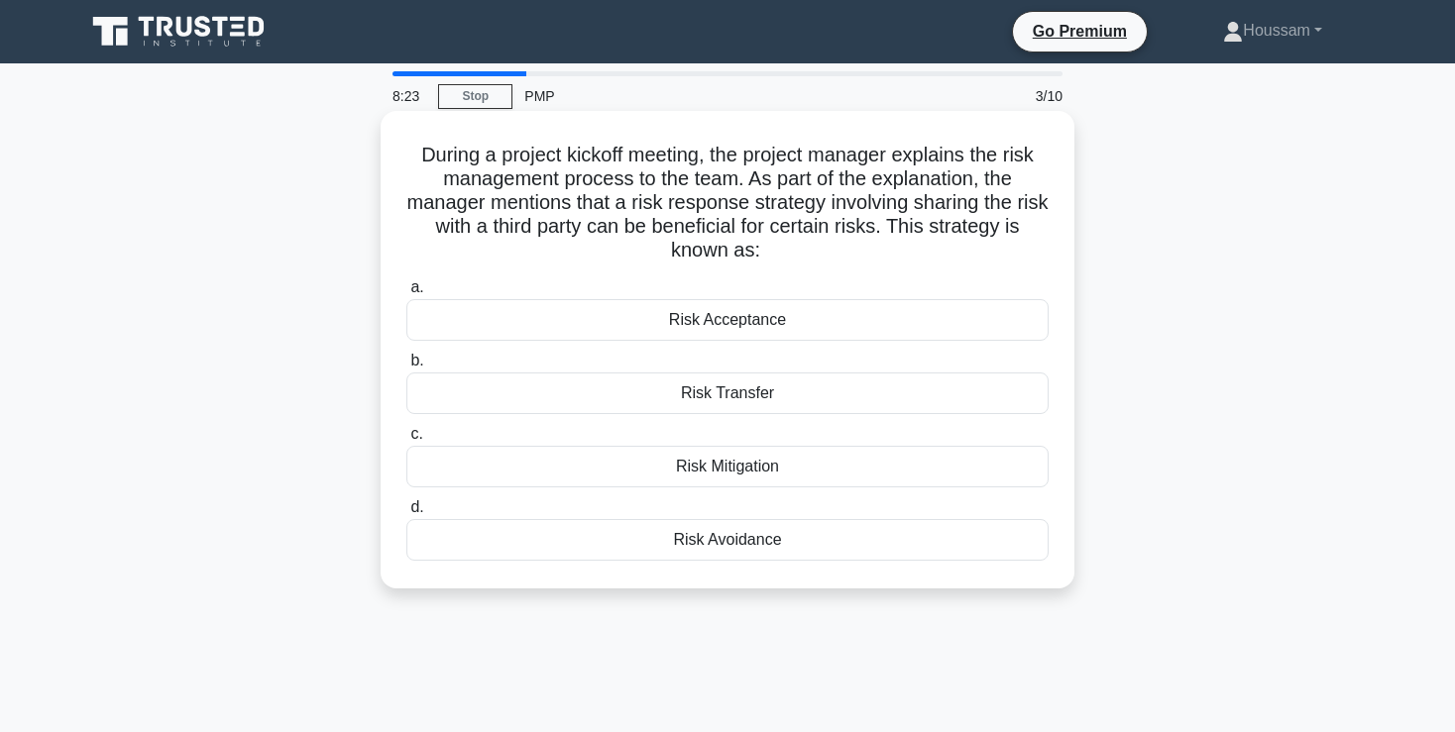
click at [793, 395] on div "Risk Transfer" at bounding box center [727, 394] width 642 height 42
click at [406, 368] on input "b. Risk Transfer" at bounding box center [406, 361] width 0 height 13
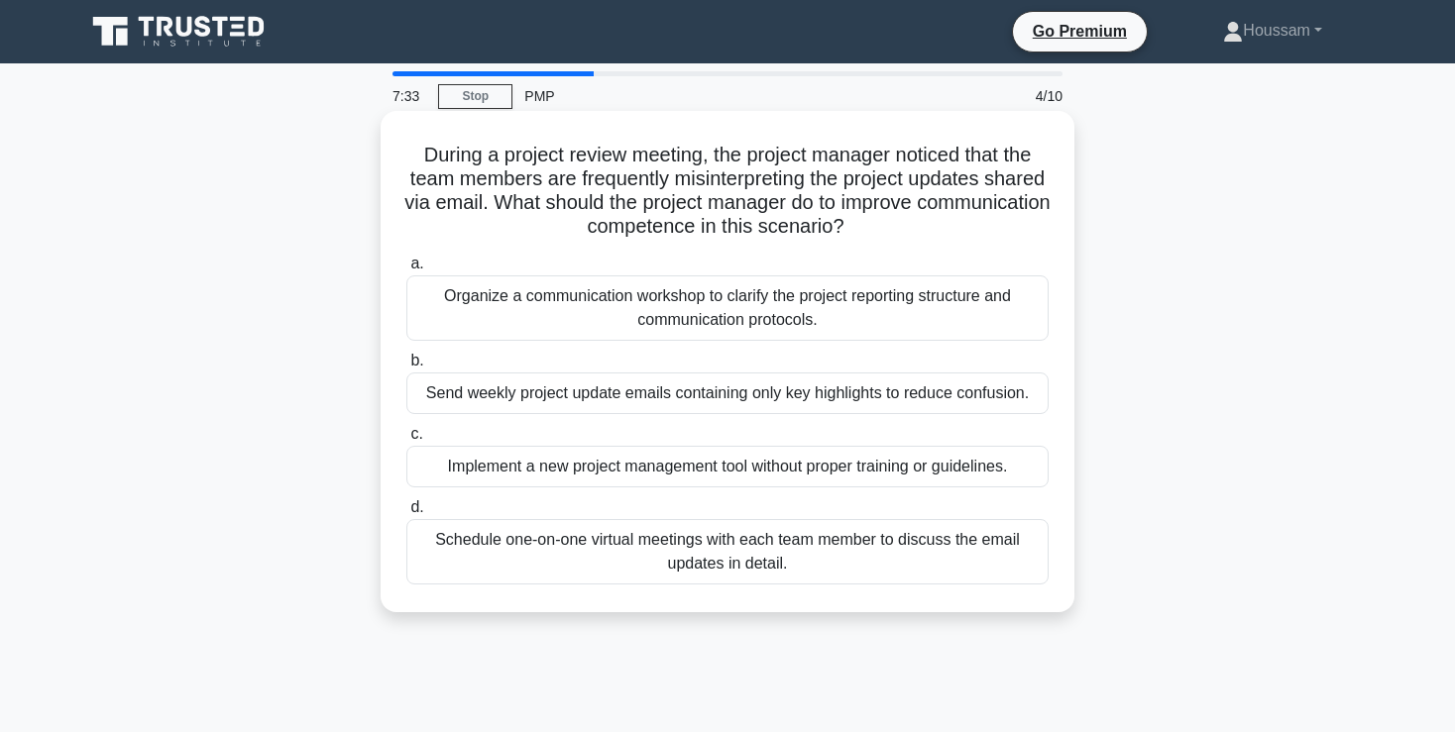
click at [914, 293] on div "Organize a communication workshop to clarify the project reporting structure an…" at bounding box center [727, 307] width 642 height 65
click at [406, 271] on input "a. Organize a communication workshop to clarify the project reporting structure…" at bounding box center [406, 264] width 0 height 13
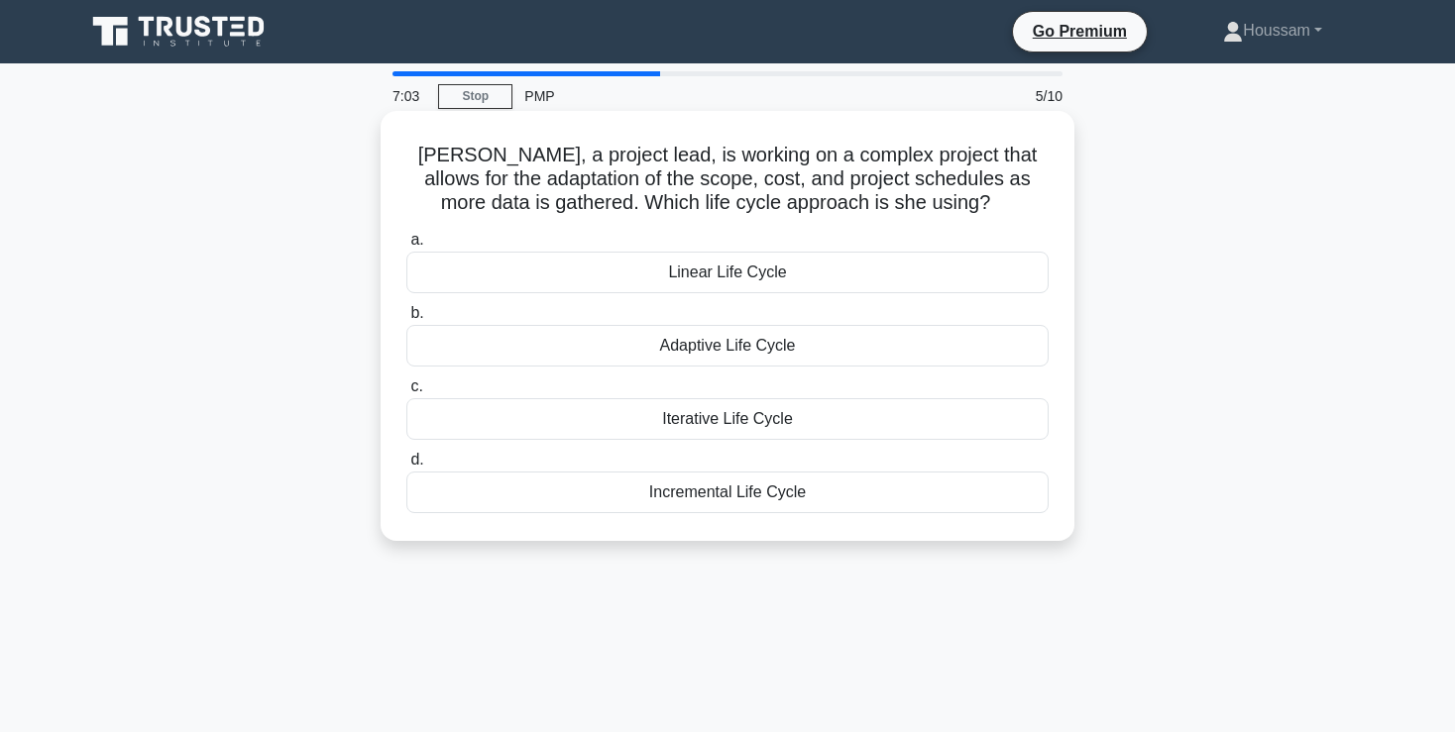
click at [856, 357] on div "Adaptive Life Cycle" at bounding box center [727, 346] width 642 height 42
click at [406, 320] on input "b. Adaptive Life Cycle" at bounding box center [406, 313] width 0 height 13
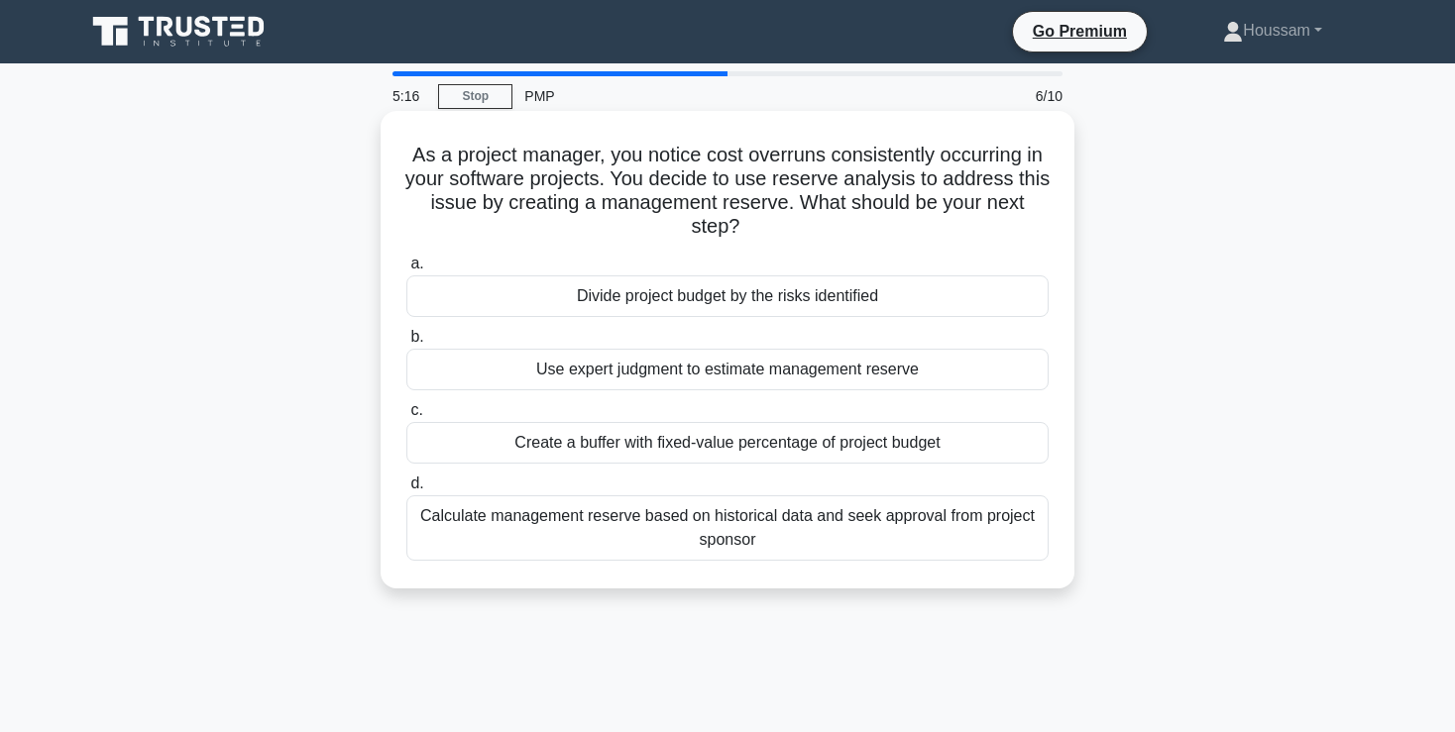
click at [815, 515] on div "Calculate management reserve based on historical data and seek approval from pr…" at bounding box center [727, 527] width 642 height 65
click at [406, 491] on input "d. Calculate management reserve based on historical data and seek approval from…" at bounding box center [406, 484] width 0 height 13
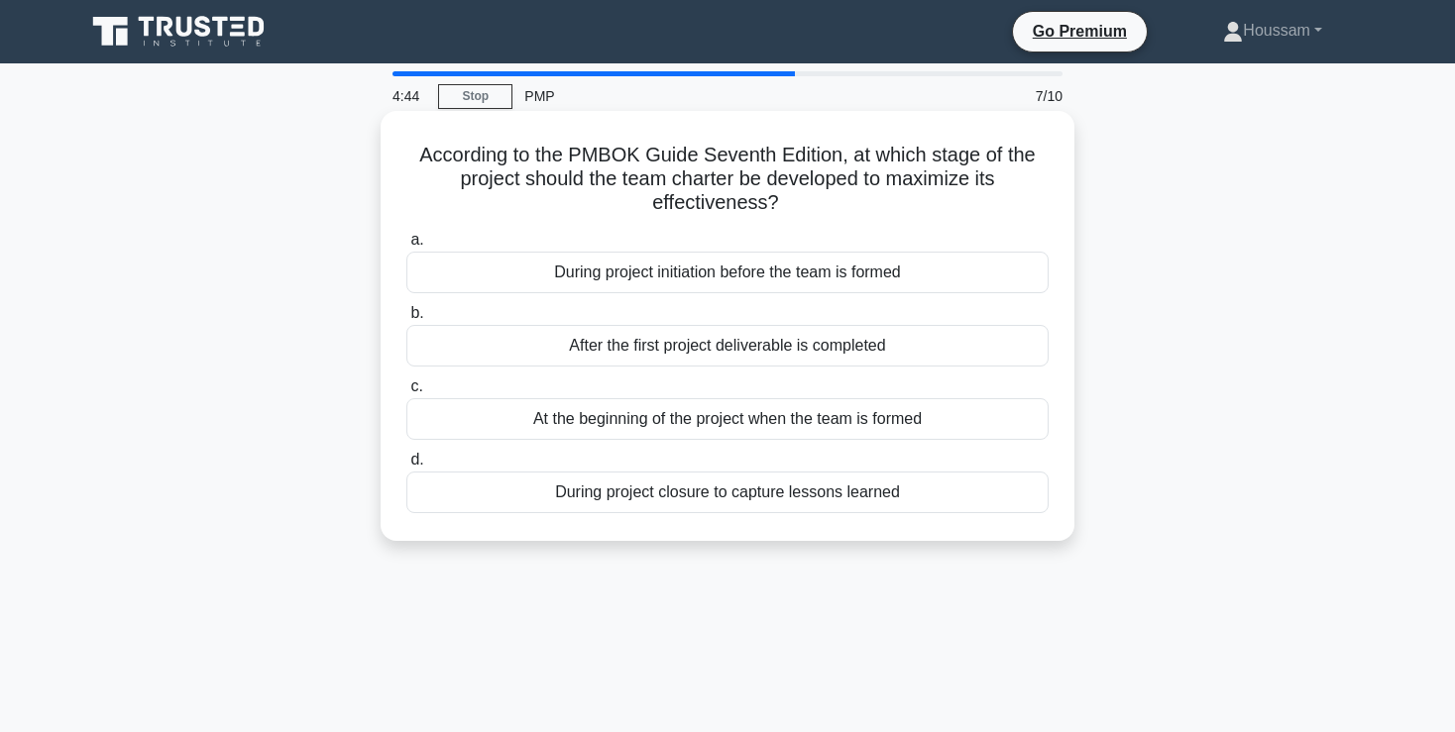
click at [894, 274] on div "During project initiation before the team is formed" at bounding box center [727, 273] width 642 height 42
click at [406, 247] on input "a. During project initiation before the team is formed" at bounding box center [406, 240] width 0 height 13
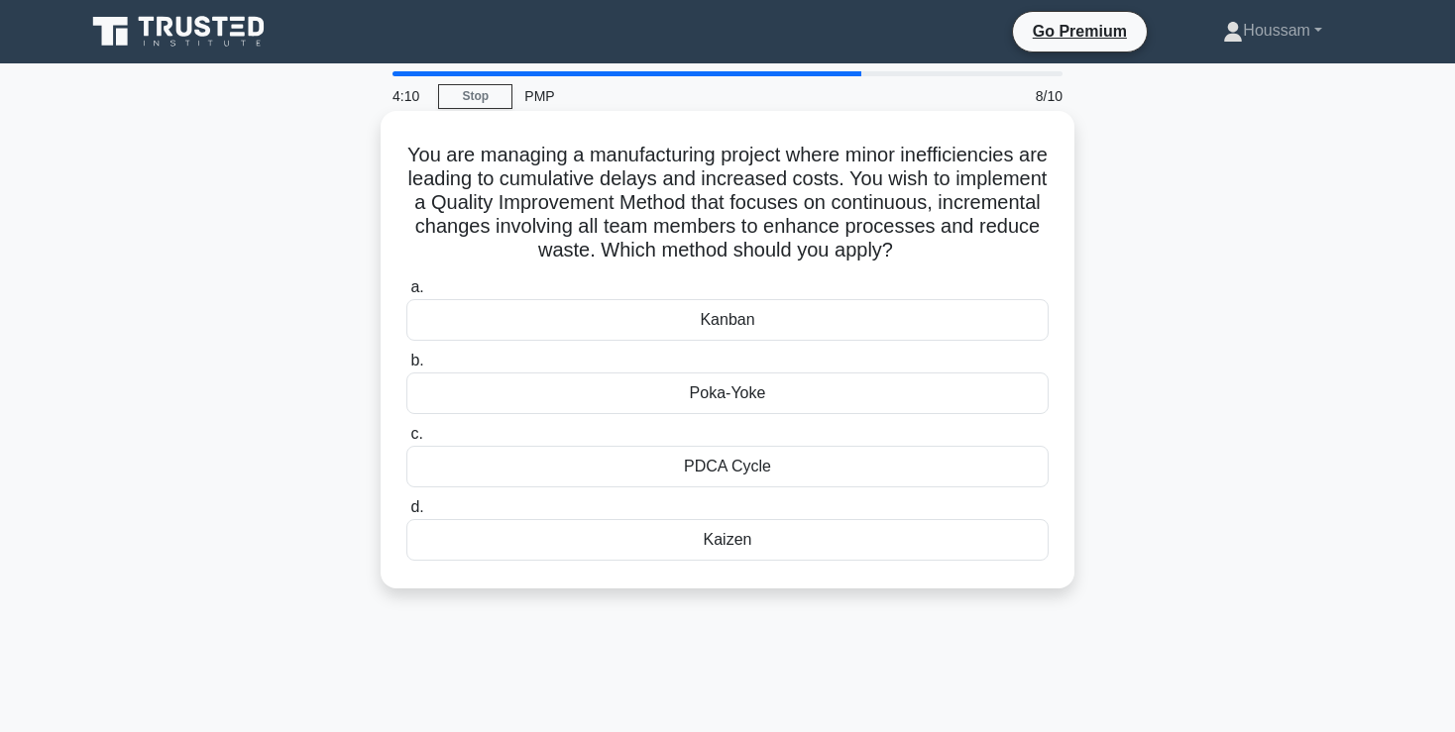
drag, startPoint x: 874, startPoint y: 314, endPoint x: 985, endPoint y: 328, distance: 111.9
click at [985, 328] on div "Kanban" at bounding box center [727, 320] width 642 height 42
click at [406, 294] on input "a. Kanban" at bounding box center [406, 287] width 0 height 13
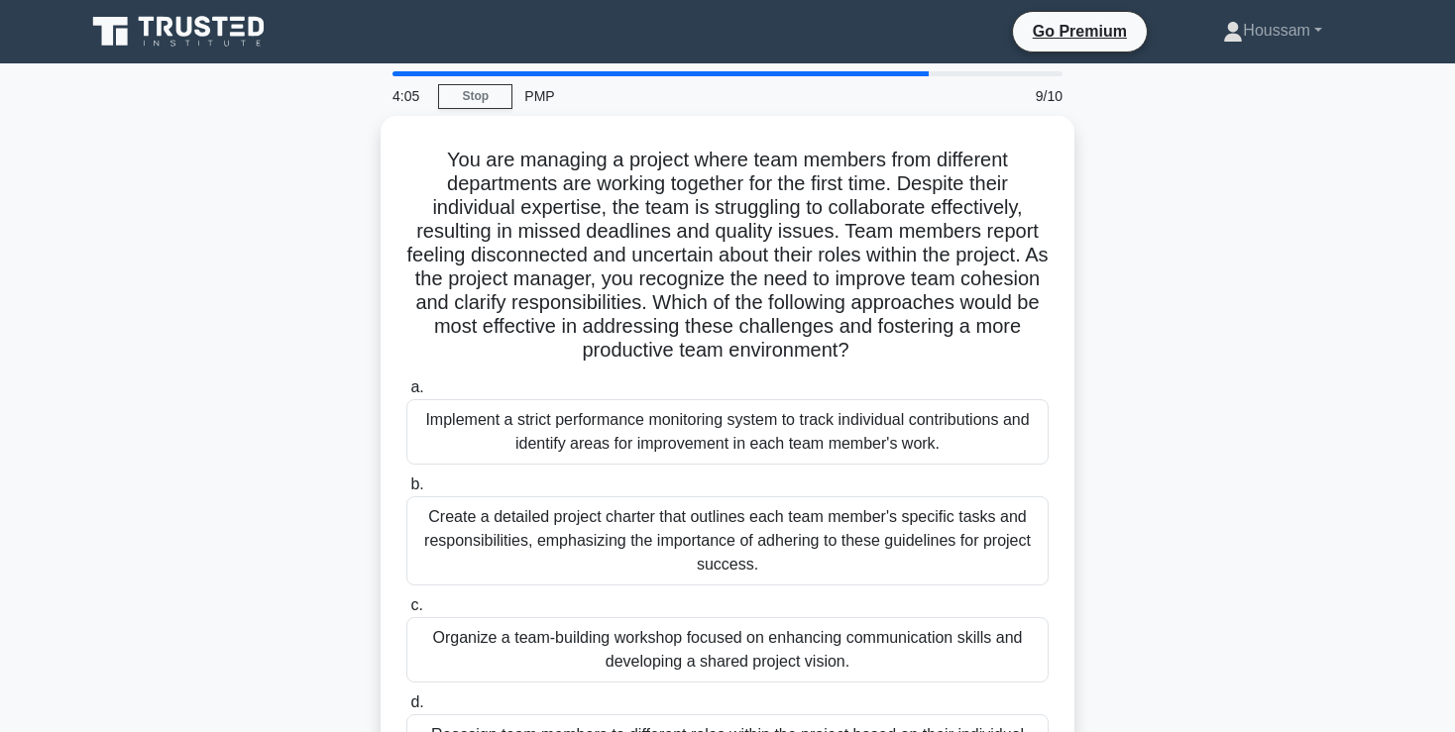
drag, startPoint x: 1454, startPoint y: 17, endPoint x: 1450, endPoint y: 57, distance: 40.8
click at [1450, 57] on nav "Go Premium Houssam Profile" at bounding box center [727, 31] width 1455 height 63
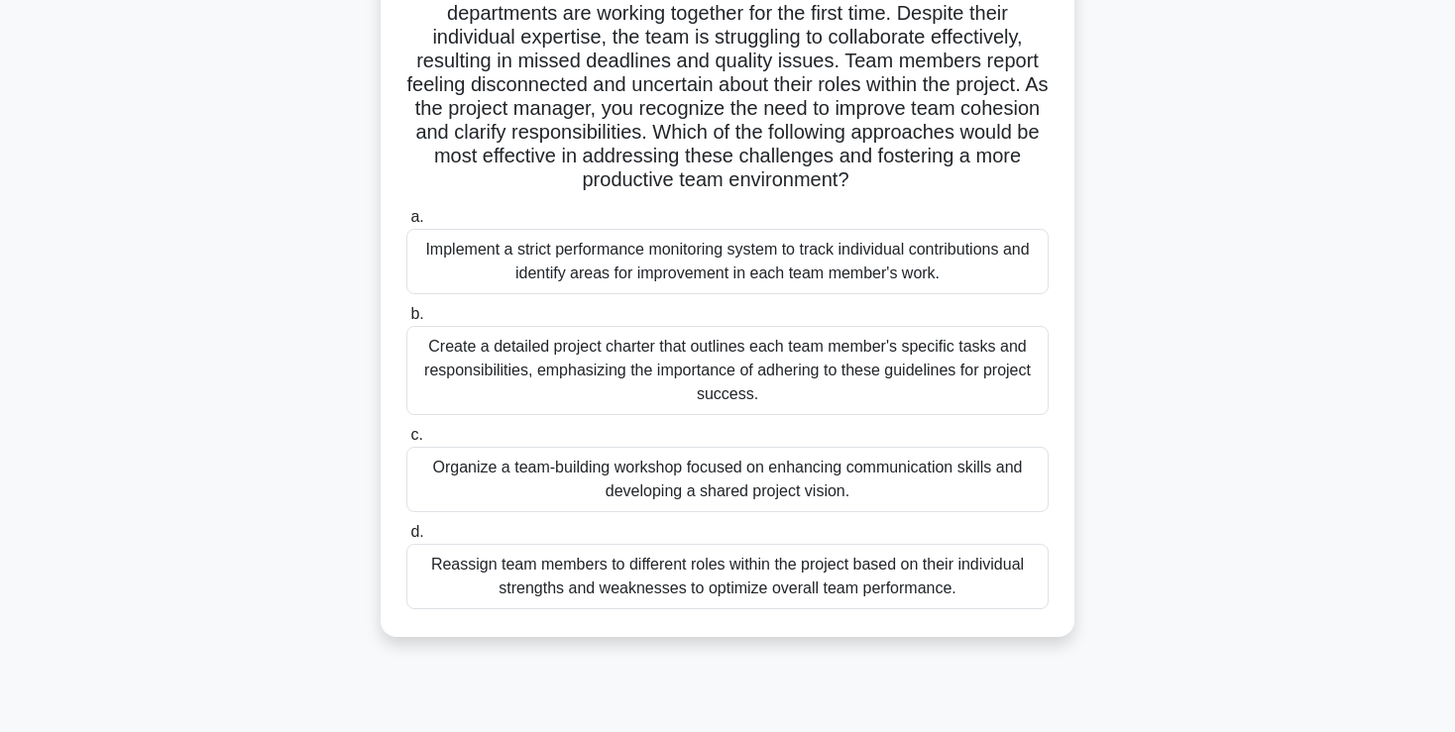
scroll to position [166, 0]
click at [911, 471] on div "Organize a team-building workshop focused on enhancing communication skills and…" at bounding box center [727, 478] width 642 height 65
click at [406, 441] on input "c. Organize a team-building workshop focused on enhancing communication skills …" at bounding box center [406, 434] width 0 height 13
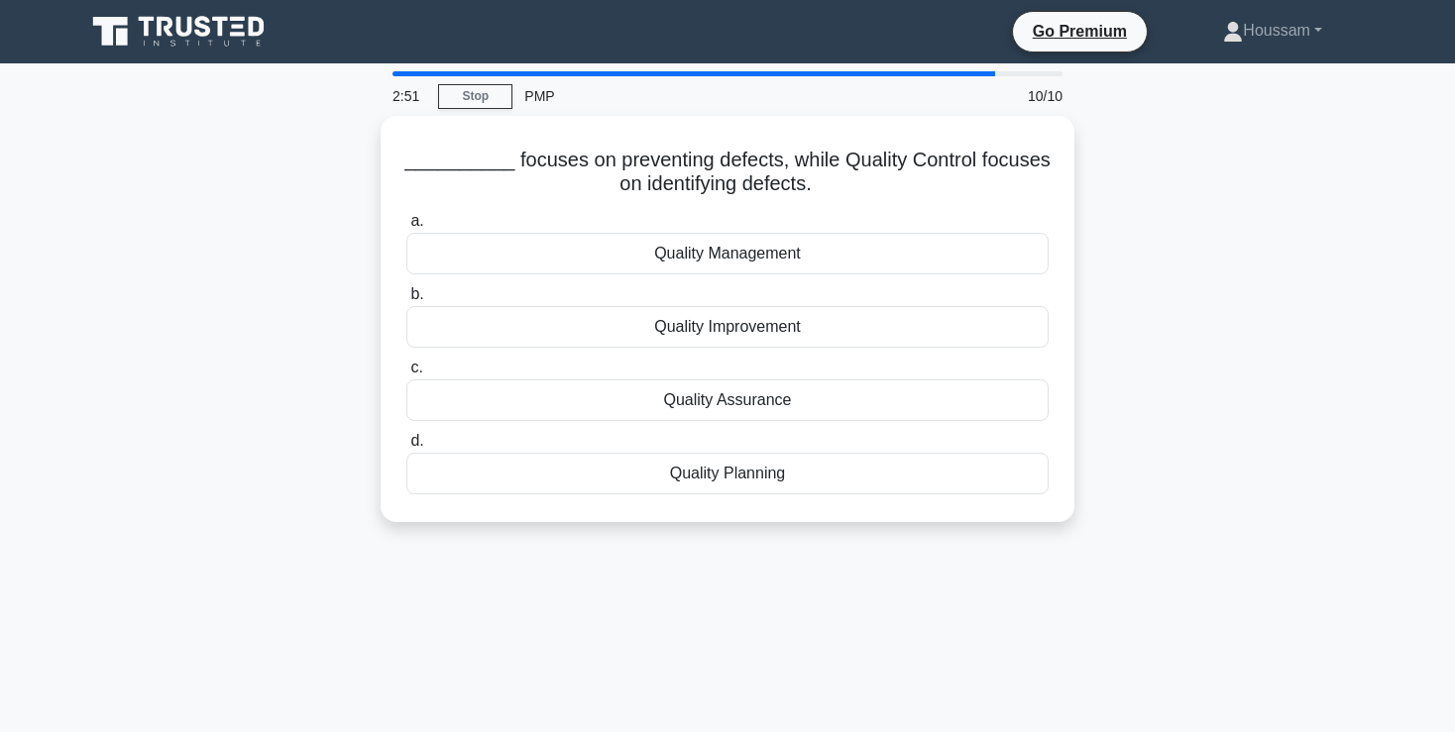
scroll to position [0, 0]
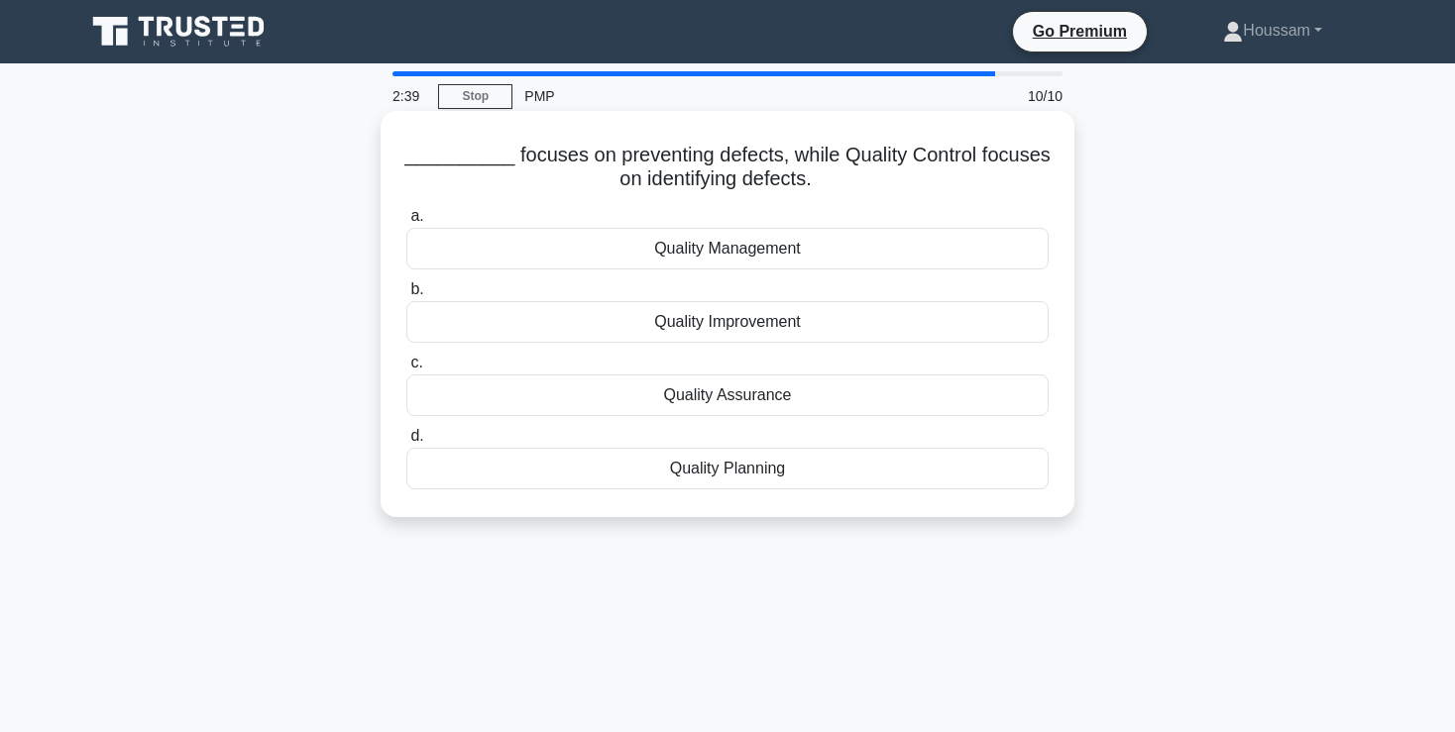
click at [883, 402] on div "Quality Assurance" at bounding box center [727, 396] width 642 height 42
click at [406, 370] on input "c. Quality Assurance" at bounding box center [406, 363] width 0 height 13
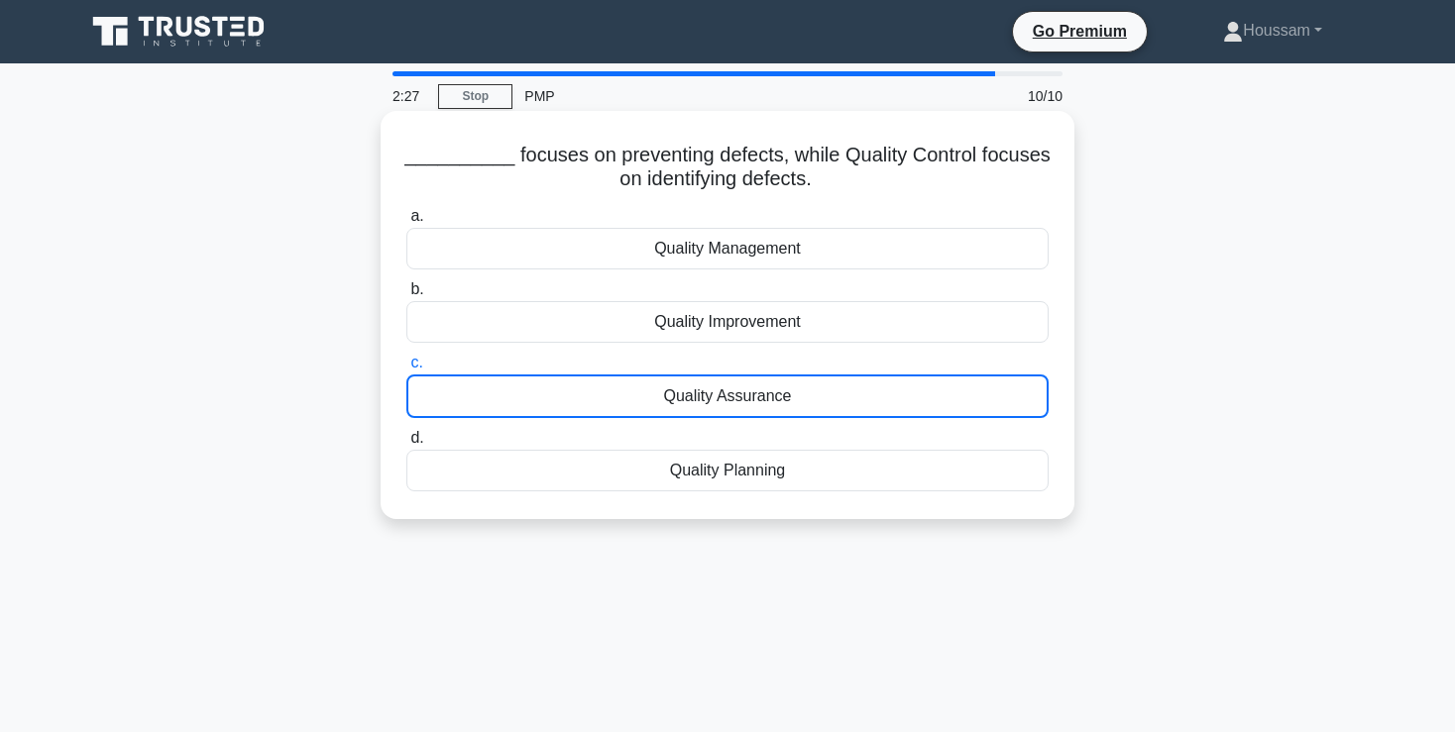
click at [901, 399] on div "Quality Assurance" at bounding box center [727, 397] width 642 height 44
click at [406, 370] on input "c. Quality Assurance" at bounding box center [406, 363] width 0 height 13
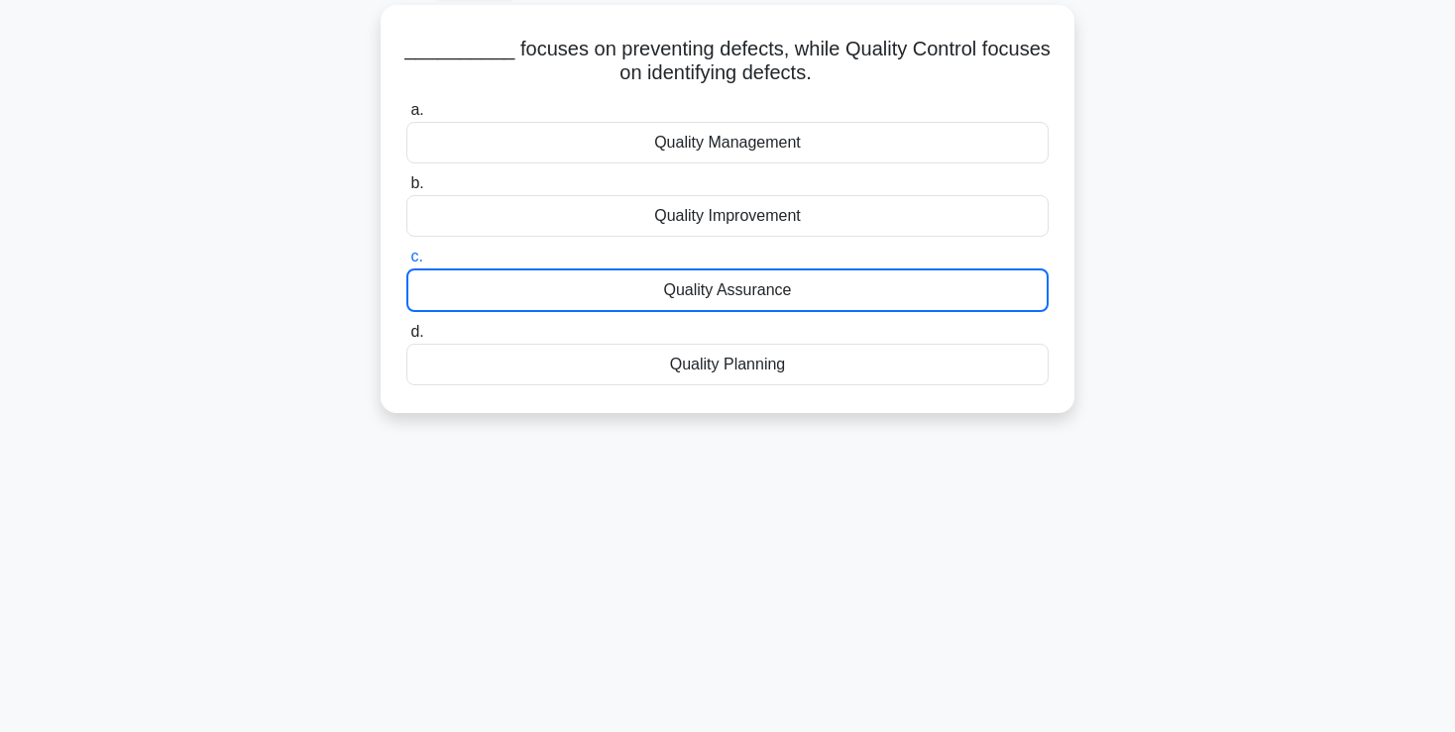
scroll to position [106, 0]
click at [744, 282] on div "Quality Assurance" at bounding box center [727, 291] width 642 height 44
click at [406, 264] on input "c. Quality Assurance" at bounding box center [406, 257] width 0 height 13
click at [744, 282] on div "Quality Assurance" at bounding box center [727, 291] width 642 height 44
click at [406, 264] on input "c. Quality Assurance" at bounding box center [406, 257] width 0 height 13
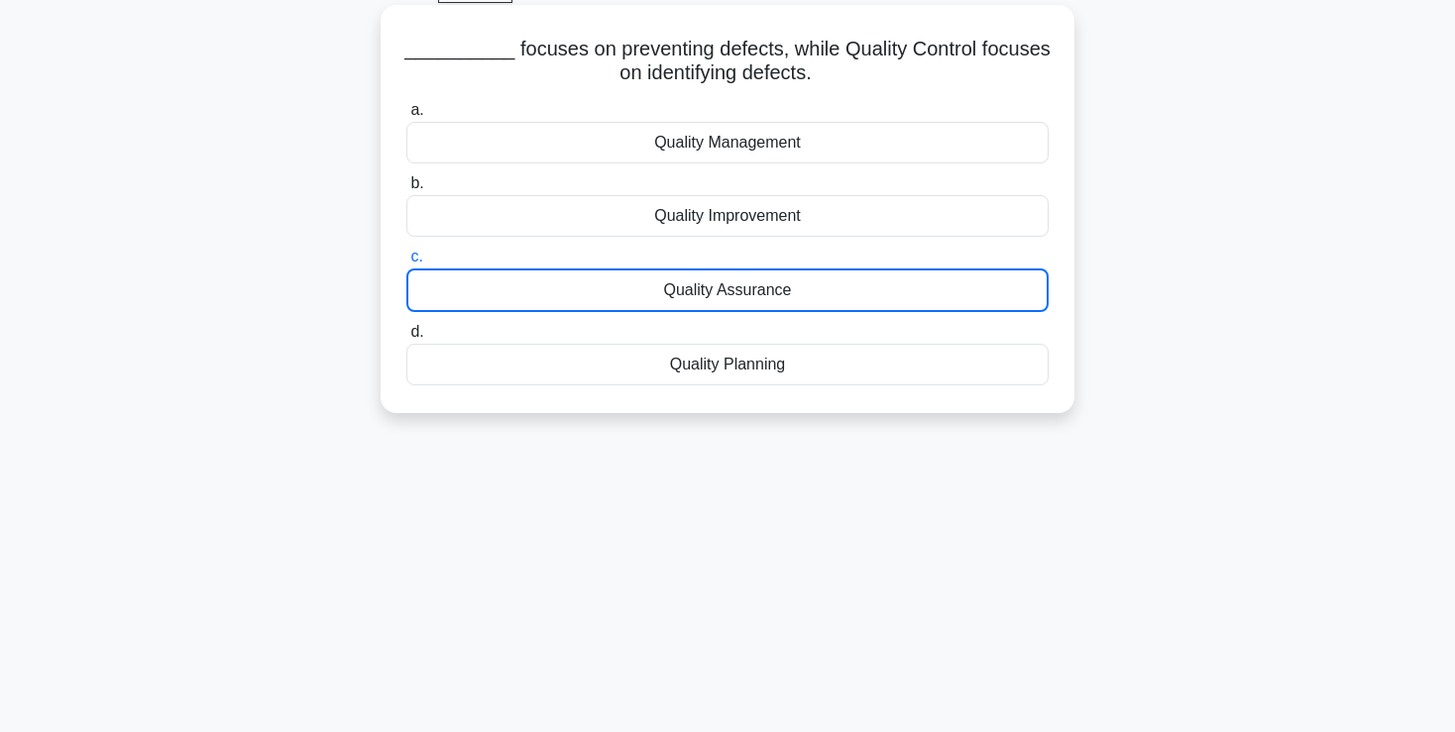
click at [935, 287] on div "Quality Assurance" at bounding box center [727, 291] width 642 height 44
click at [406, 264] on input "c. Quality Assurance" at bounding box center [406, 257] width 0 height 13
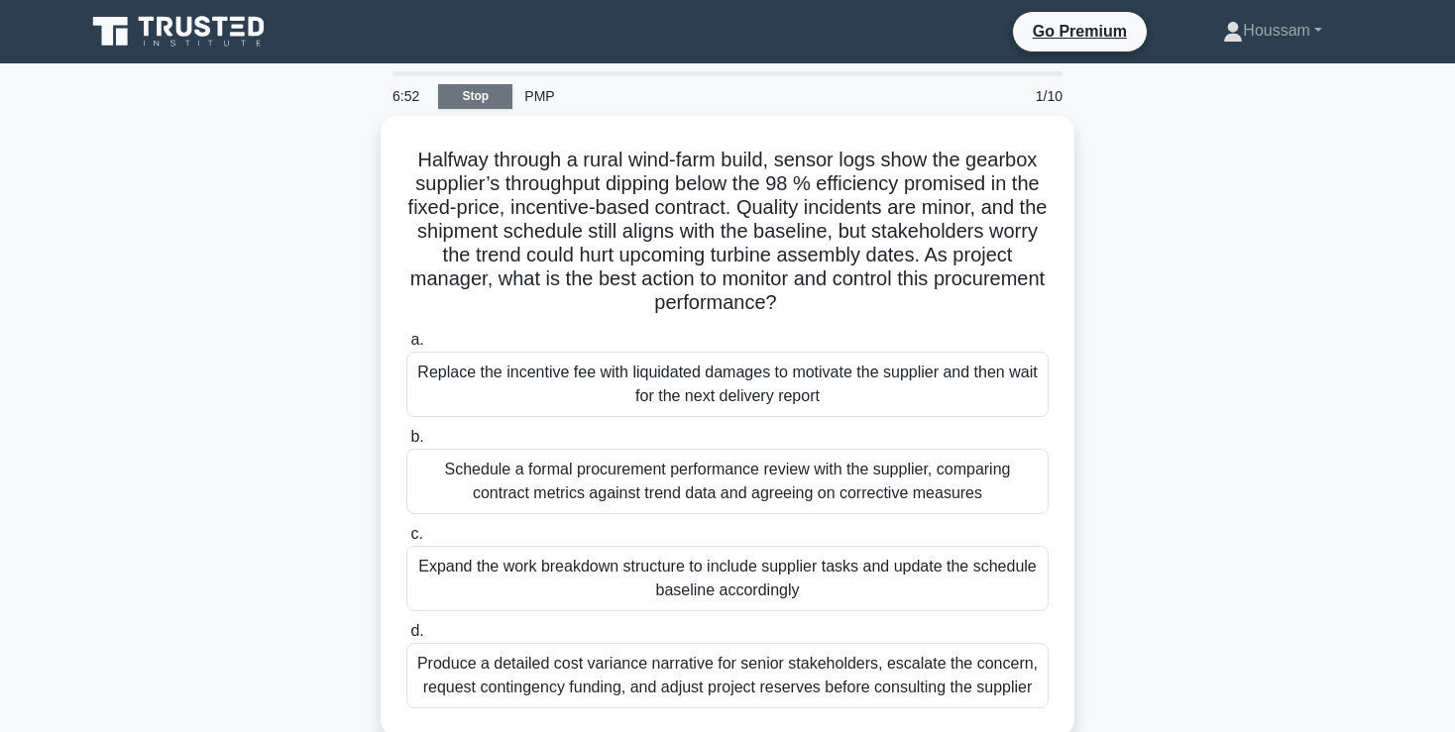
click at [482, 97] on link "Stop" at bounding box center [475, 96] width 74 height 25
